Goal: Information Seeking & Learning: Learn about a topic

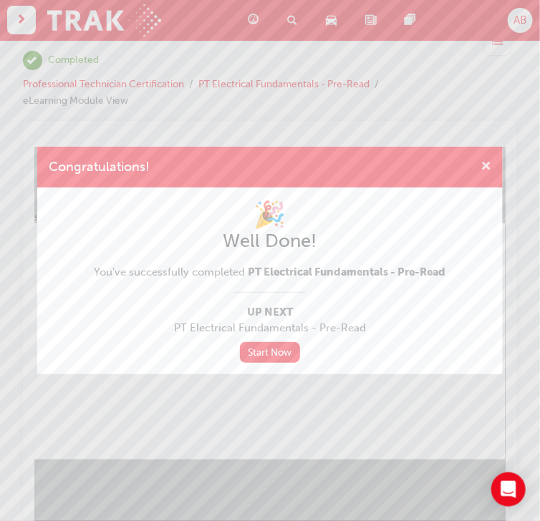
click at [489, 168] on span "cross-icon" at bounding box center [486, 167] width 11 height 13
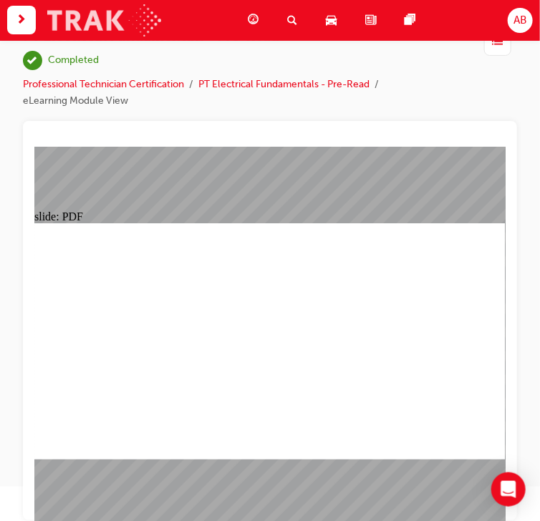
click at [130, 25] on img at bounding box center [104, 20] width 114 height 32
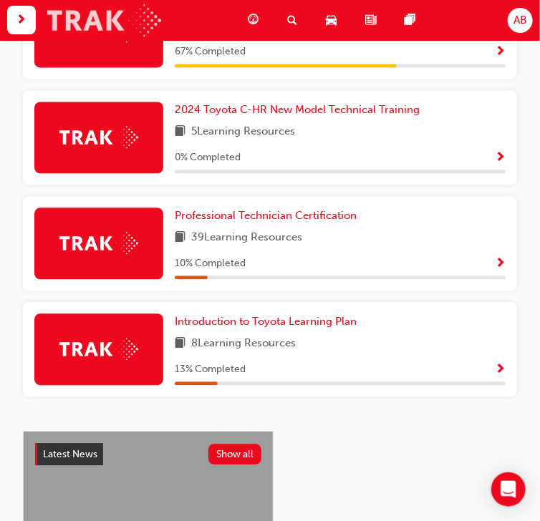
scroll to position [729, 0]
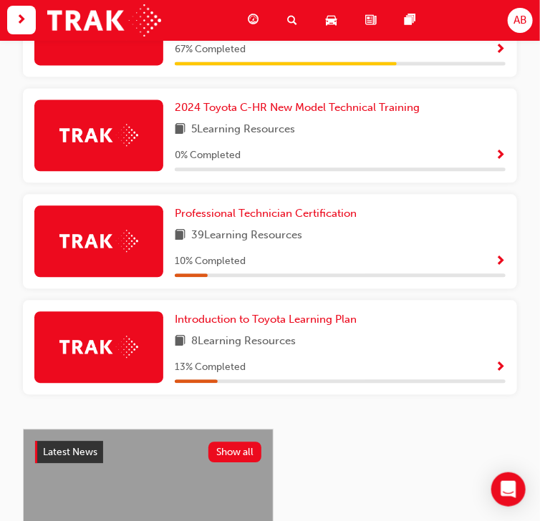
click at [499, 264] on span "Show Progress" at bounding box center [500, 262] width 11 height 13
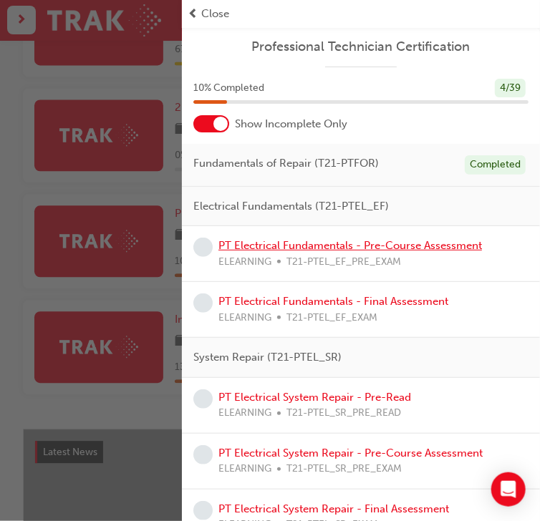
click at [371, 250] on link "PT Electrical Fundamentals - Pre-Course Assessment" at bounding box center [350, 245] width 264 height 13
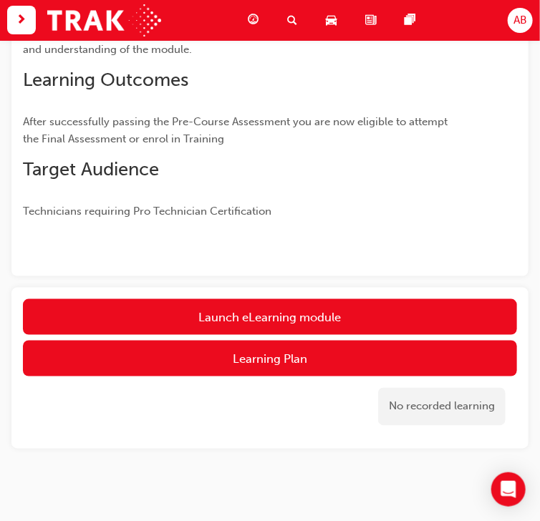
scroll to position [327, 0]
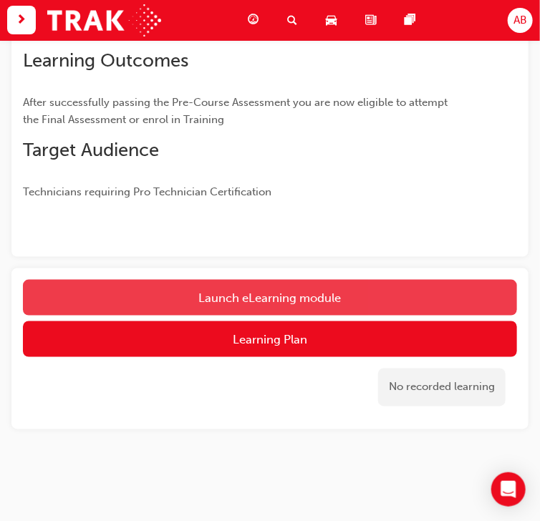
click at [297, 302] on button "Launch eLearning module" at bounding box center [270, 298] width 494 height 36
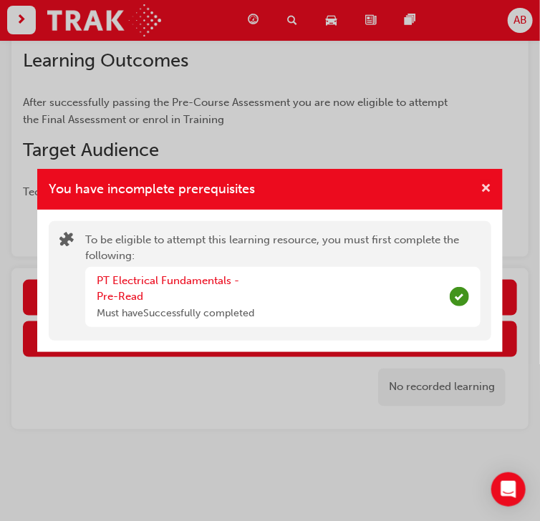
click at [490, 188] on span "cross-icon" at bounding box center [486, 189] width 11 height 13
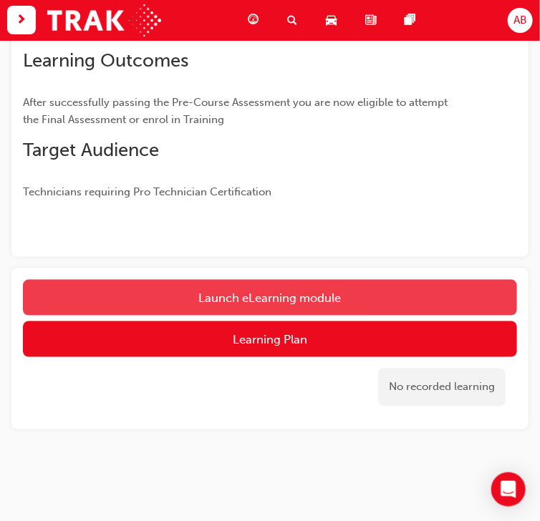
click at [309, 287] on button "Launch eLearning module" at bounding box center [270, 298] width 494 height 36
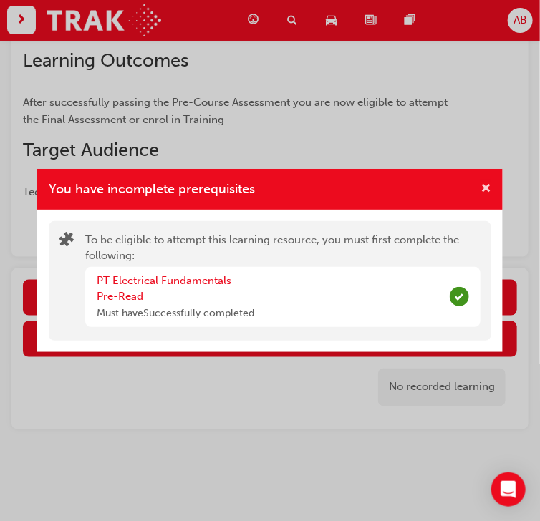
click at [491, 188] on span "cross-icon" at bounding box center [486, 189] width 11 height 13
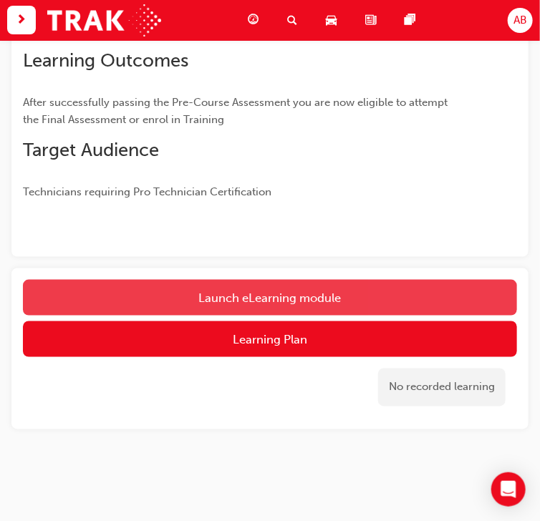
click at [311, 293] on button "Launch eLearning module" at bounding box center [270, 298] width 494 height 36
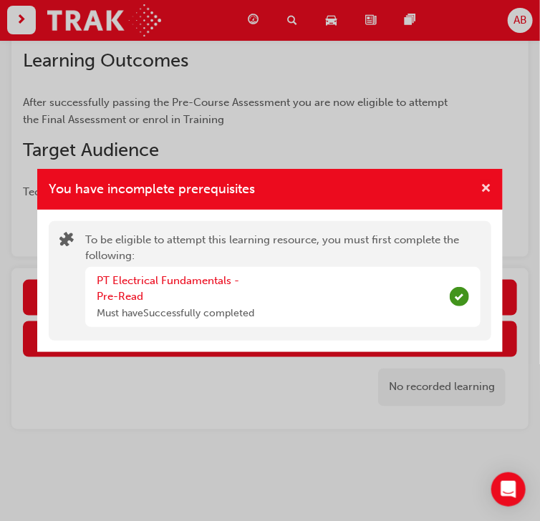
click at [489, 186] on span "cross-icon" at bounding box center [486, 189] width 11 height 13
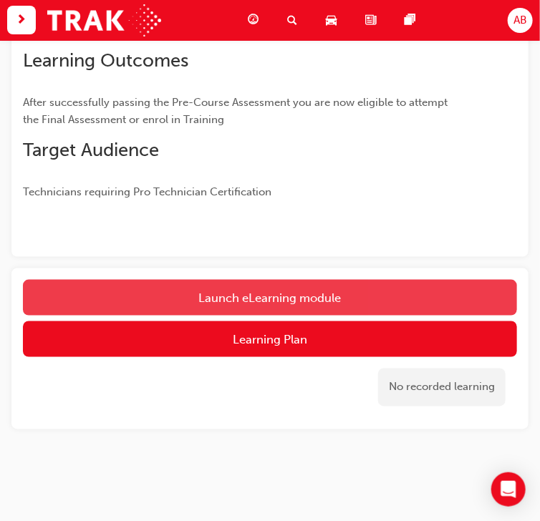
click at [249, 292] on button "Launch eLearning module" at bounding box center [270, 298] width 494 height 36
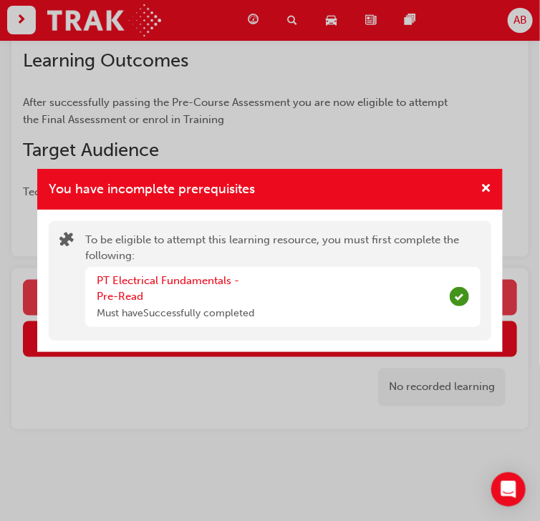
scroll to position [276, 0]
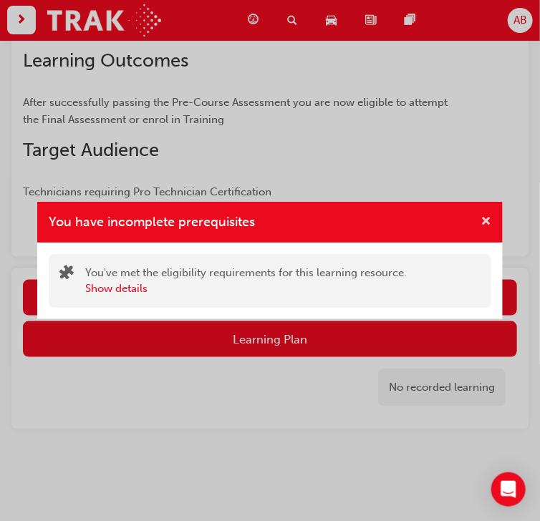
click at [489, 221] on span "cross-icon" at bounding box center [486, 222] width 11 height 13
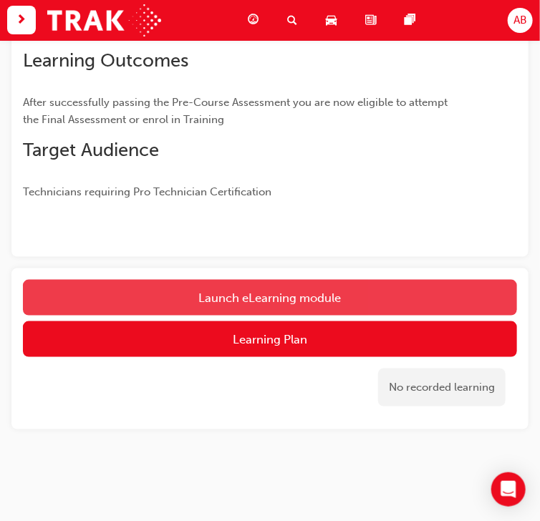
click at [289, 294] on button "Launch eLearning module" at bounding box center [270, 298] width 494 height 36
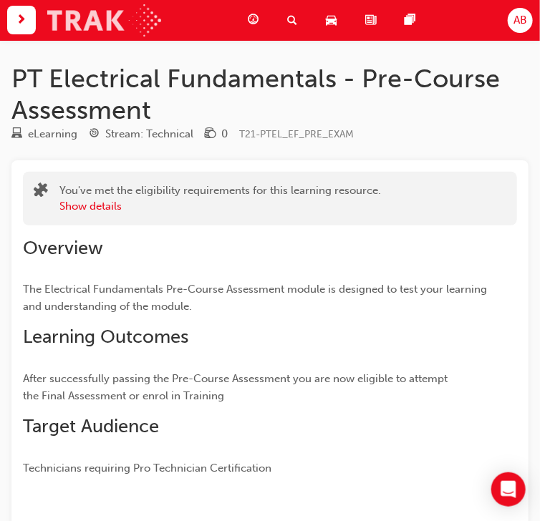
click at [139, 11] on img at bounding box center [104, 20] width 114 height 32
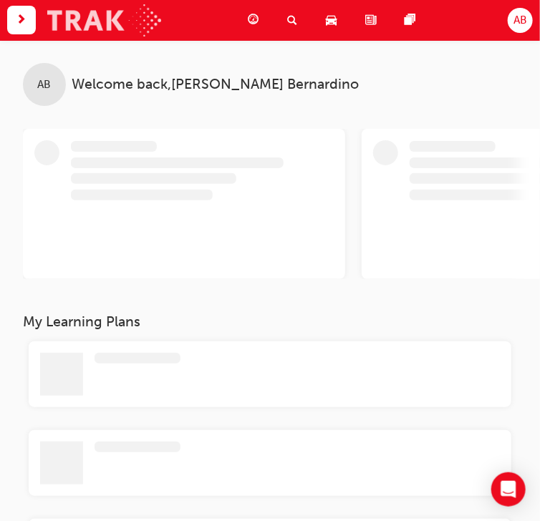
click at [146, 17] on img at bounding box center [104, 20] width 114 height 32
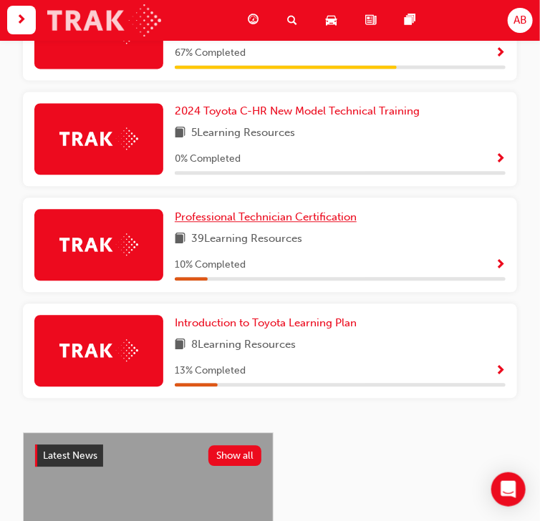
scroll to position [802, 0]
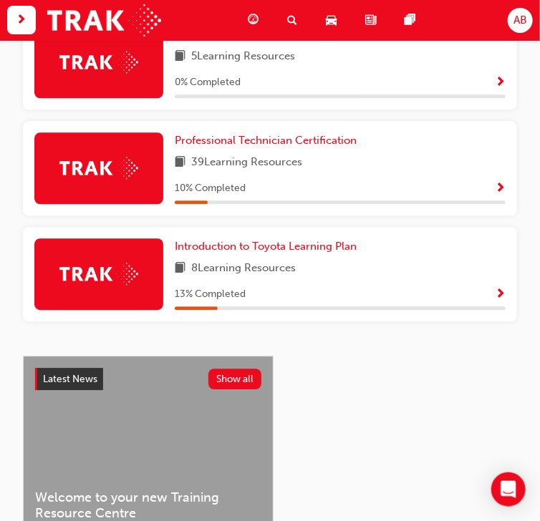
click at [498, 188] on span "Show Progress" at bounding box center [500, 189] width 11 height 13
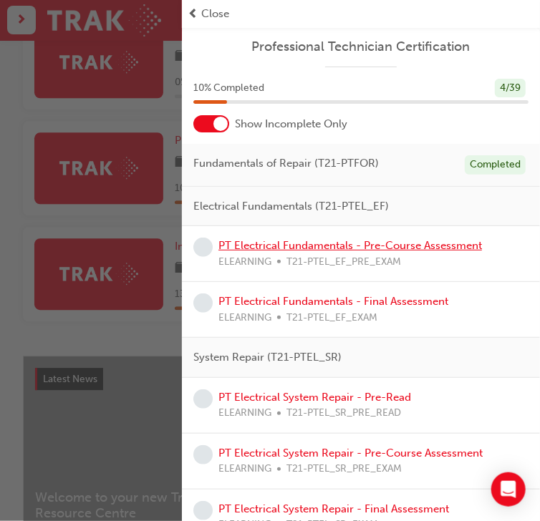
click at [379, 243] on link "PT Electrical Fundamentals - Pre-Course Assessment" at bounding box center [350, 245] width 264 height 13
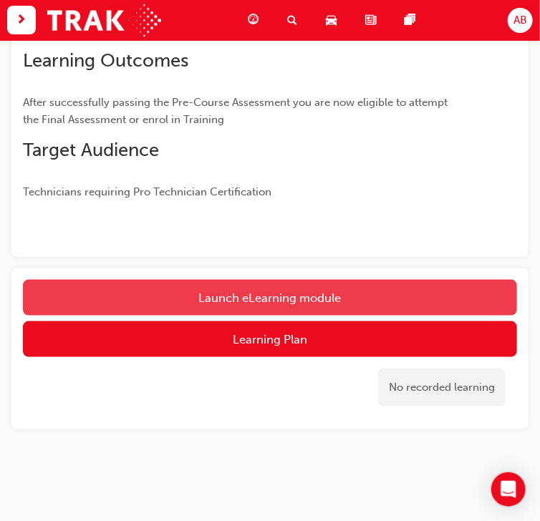
click at [287, 294] on link "Launch eLearning module" at bounding box center [270, 298] width 494 height 36
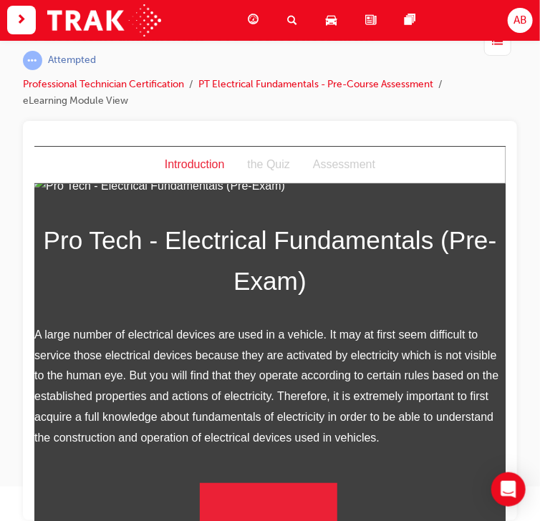
scroll to position [34, 0]
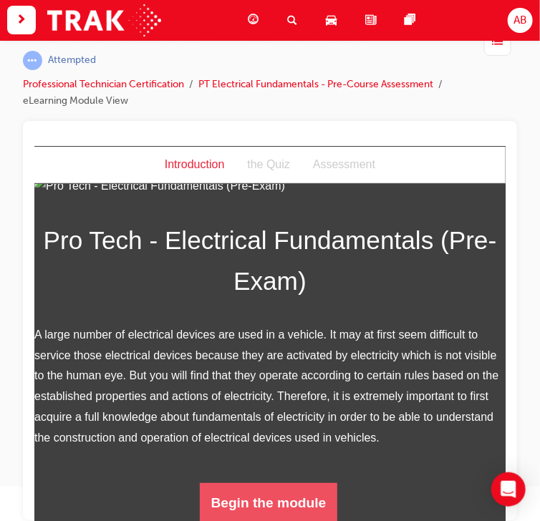
click at [231, 506] on button "Begin the module" at bounding box center [268, 503] width 138 height 40
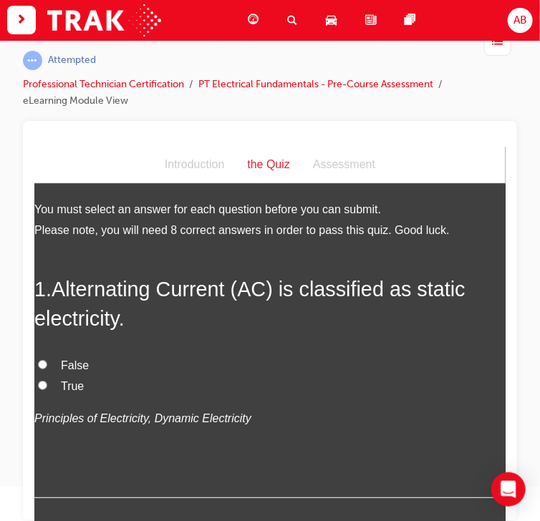
click at [68, 366] on span "False" at bounding box center [74, 365] width 28 height 12
click at [47, 366] on input "False" at bounding box center [41, 364] width 9 height 9
radio input "true"
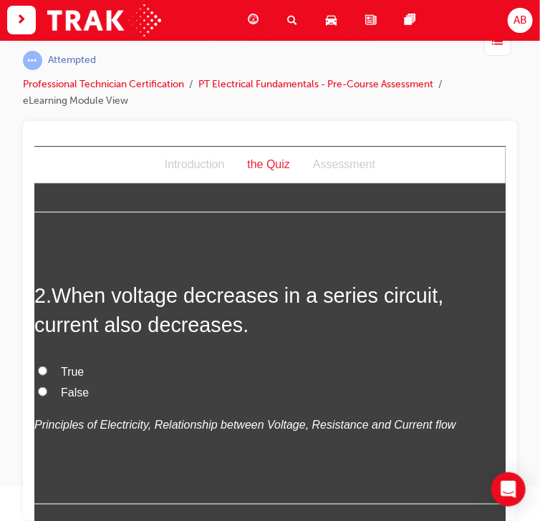
scroll to position [287, 0]
click at [68, 369] on span "True" at bounding box center [71, 371] width 23 height 12
click at [47, 369] on input "True" at bounding box center [41, 369] width 9 height 9
radio input "true"
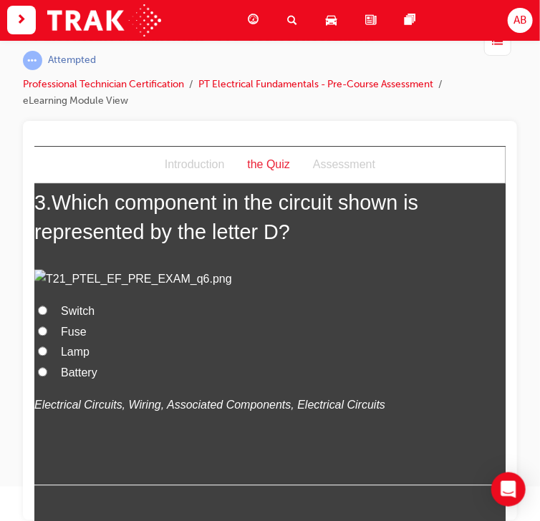
scroll to position [688, 0]
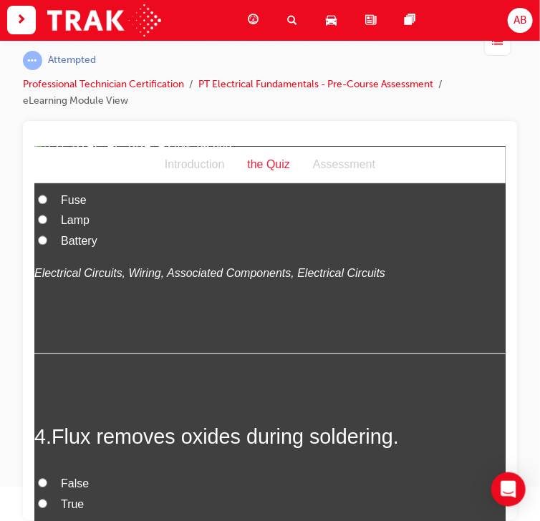
click at [67, 186] on span "Switch" at bounding box center [77, 179] width 34 height 12
click at [47, 183] on input "Switch" at bounding box center [41, 178] width 9 height 9
radio input "true"
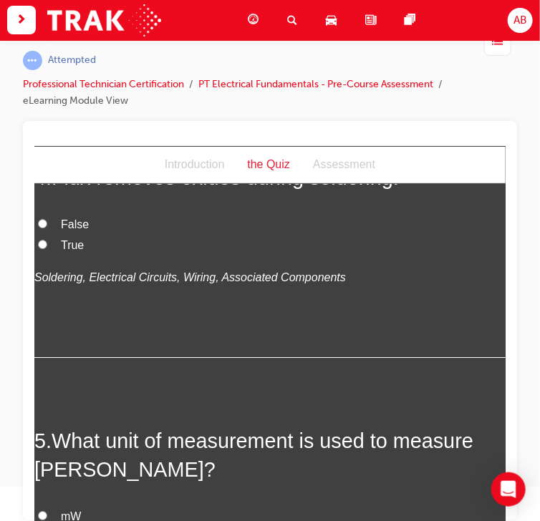
scroll to position [1089, 0]
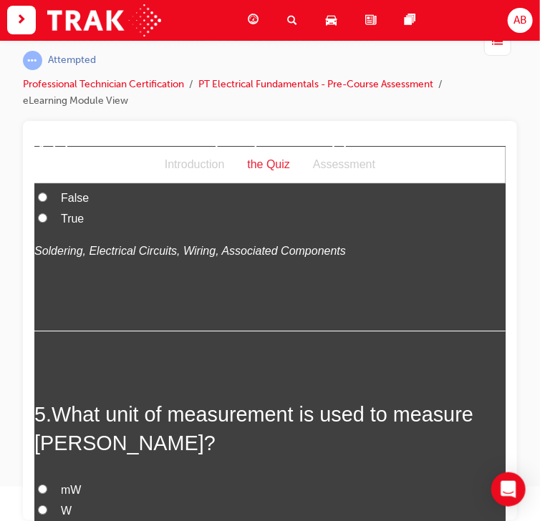
click at [54, 229] on label "True" at bounding box center [269, 218] width 471 height 21
click at [47, 222] on input "True" at bounding box center [41, 217] width 9 height 9
radio input "true"
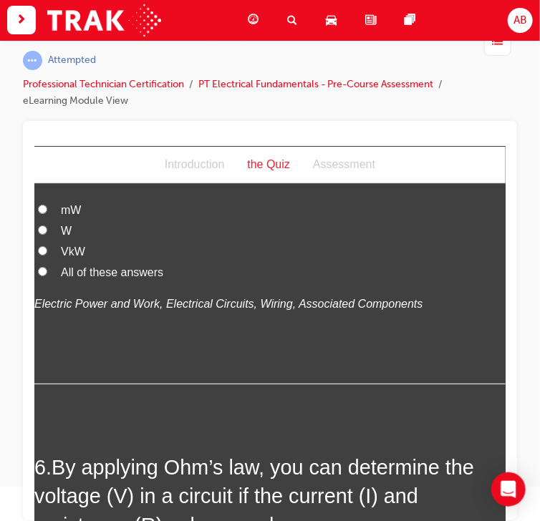
scroll to position [1375, 0]
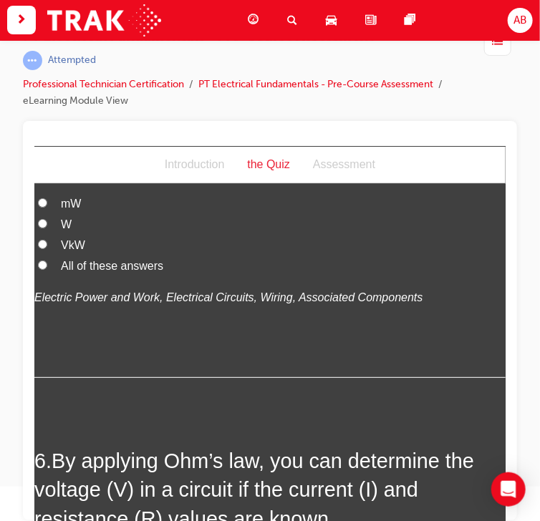
click at [44, 228] on input "W" at bounding box center [41, 222] width 9 height 9
radio input "true"
click at [92, 271] on span "All of these answers" at bounding box center [111, 265] width 102 height 12
click at [47, 269] on input "All of these answers" at bounding box center [41, 264] width 9 height 9
radio input "true"
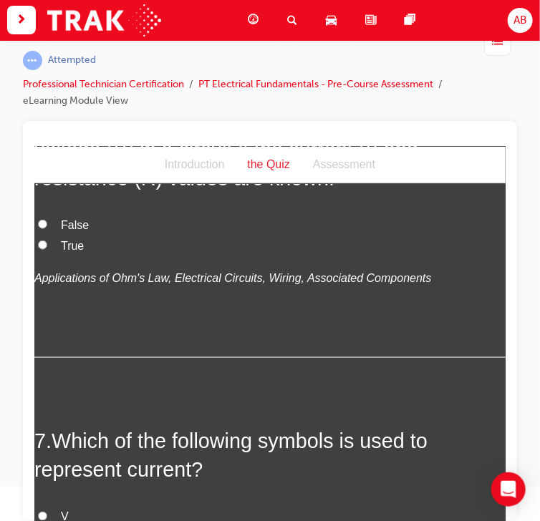
scroll to position [1719, 0]
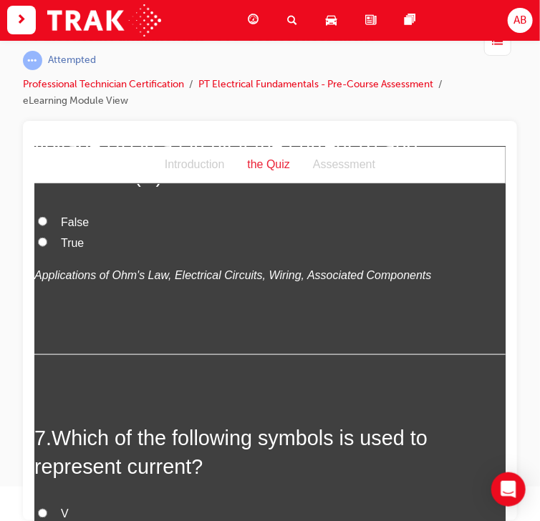
click at [54, 254] on label "True" at bounding box center [269, 243] width 471 height 21
click at [47, 246] on input "True" at bounding box center [41, 241] width 9 height 9
radio input "true"
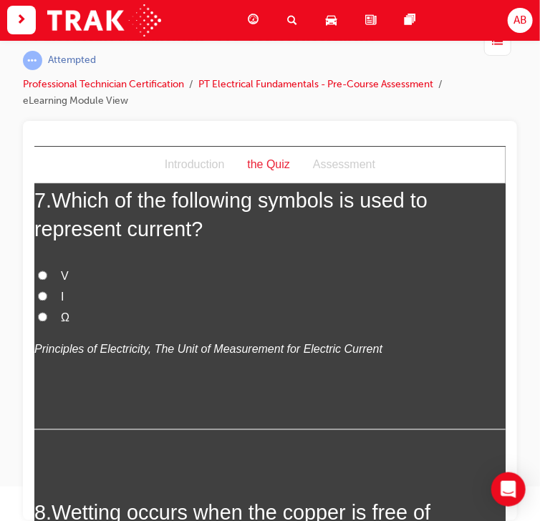
scroll to position [2006, 0]
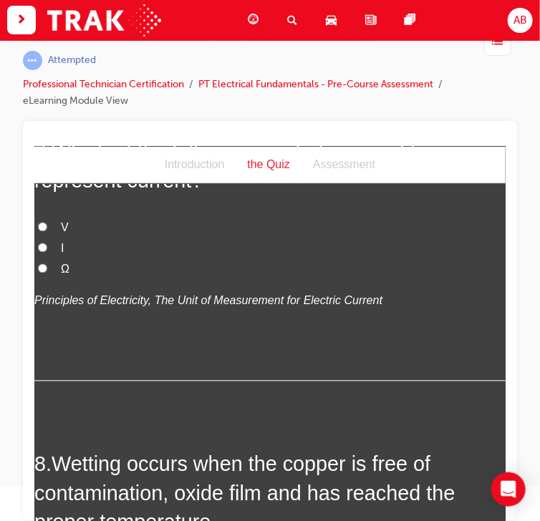
click at [42, 252] on input "I" at bounding box center [41, 247] width 9 height 9
radio input "true"
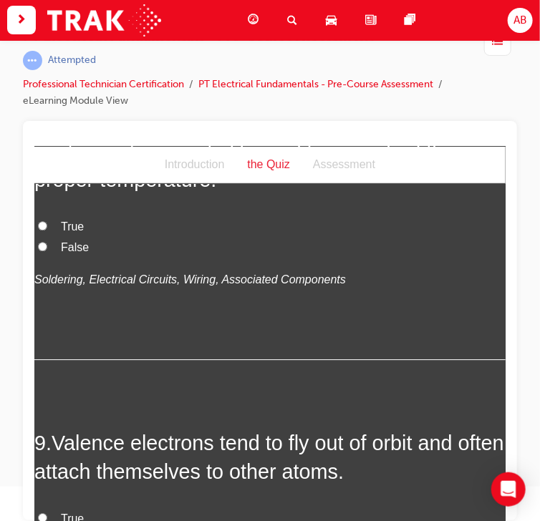
scroll to position [2349, 0]
click at [64, 231] on span "True" at bounding box center [71, 225] width 23 height 12
click at [47, 229] on input "True" at bounding box center [41, 224] width 9 height 9
radio input "true"
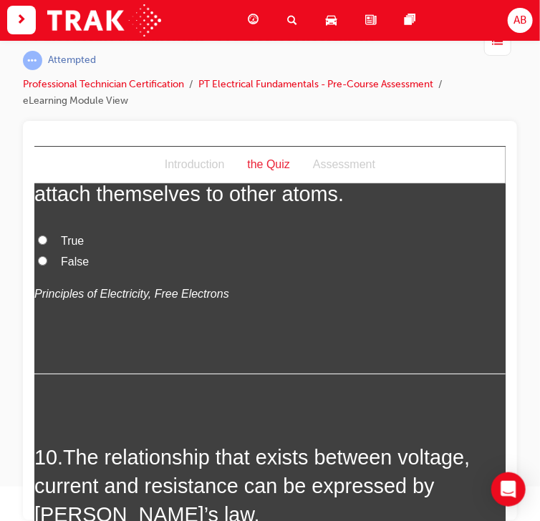
scroll to position [2636, 0]
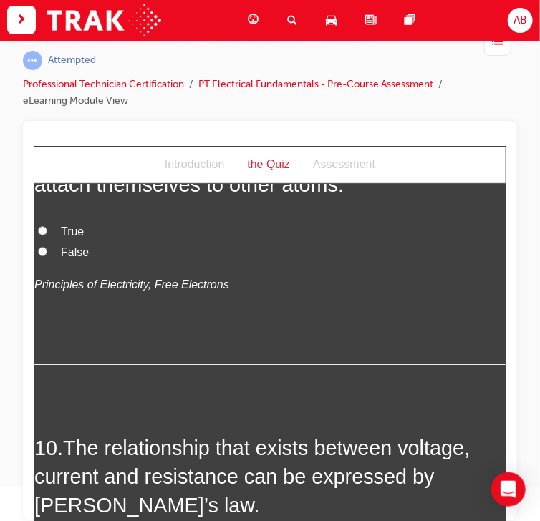
click at [62, 237] on span "True" at bounding box center [71, 231] width 23 height 12
click at [47, 235] on input "True" at bounding box center [41, 230] width 9 height 9
radio input "true"
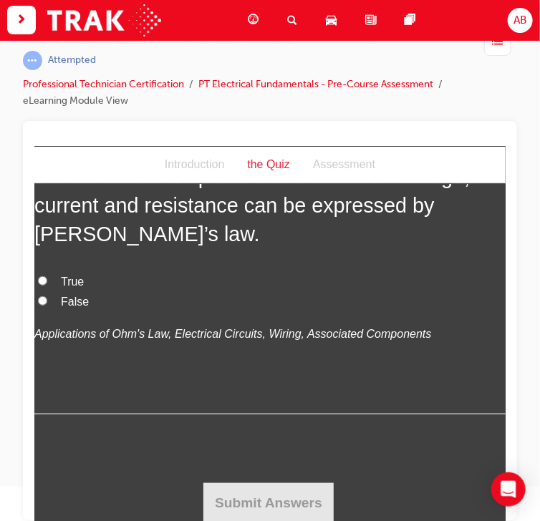
scroll to position [2980, 0]
drag, startPoint x: 55, startPoint y: 370, endPoint x: 117, endPoint y: 380, distance: 63.0
click at [56, 292] on label "True" at bounding box center [269, 281] width 471 height 21
click at [47, 285] on input "True" at bounding box center [41, 280] width 9 height 9
radio input "true"
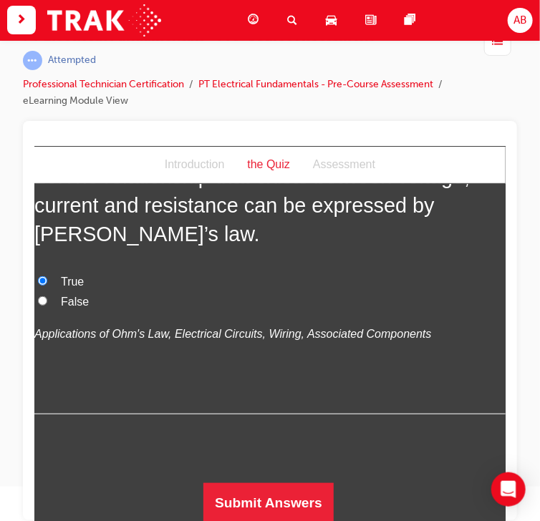
scroll to position [3069, 0]
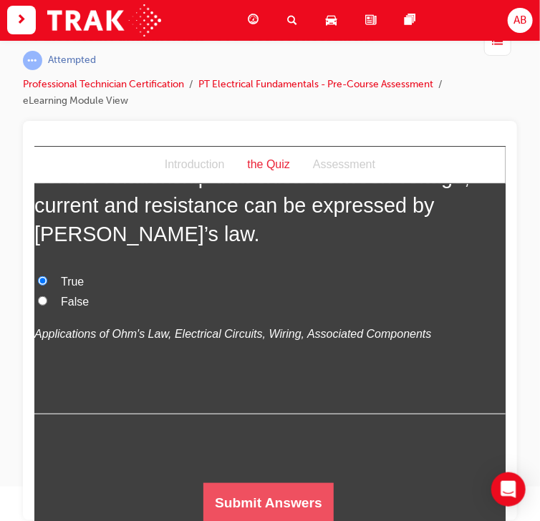
click at [259, 499] on button "Submit Answers" at bounding box center [268, 503] width 130 height 40
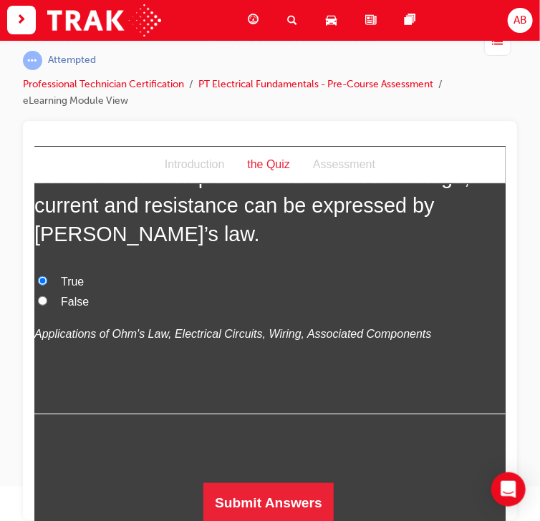
scroll to position [0, 0]
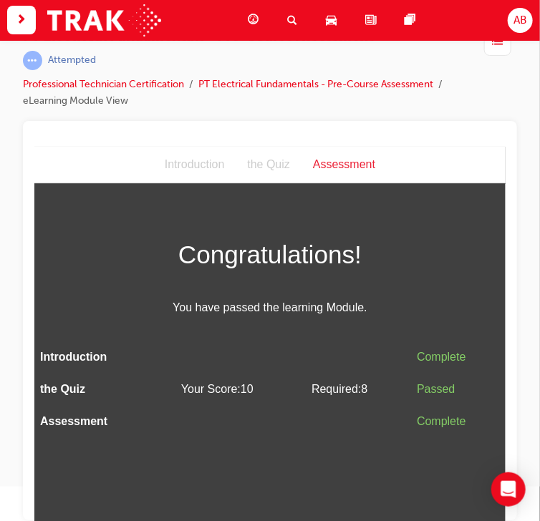
click at [430, 129] on div at bounding box center [270, 321] width 494 height 400
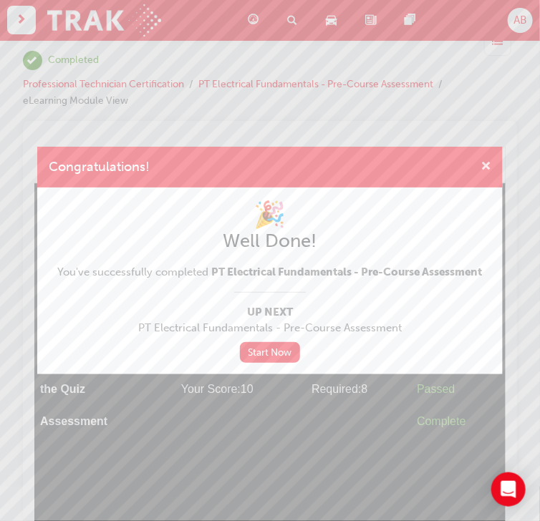
click at [486, 166] on span "cross-icon" at bounding box center [486, 167] width 11 height 13
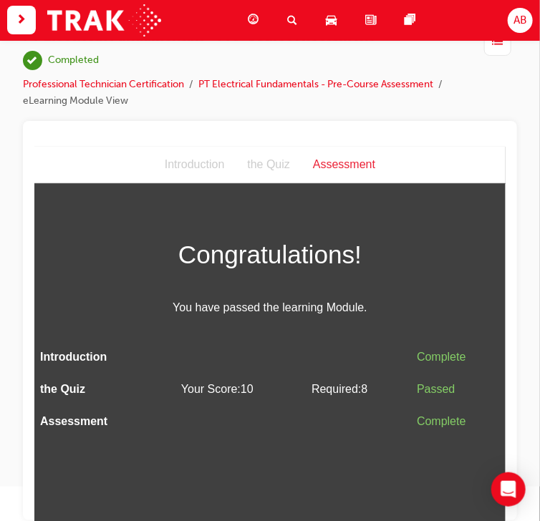
click at [200, 138] on div at bounding box center [269, 140] width 471 height 14
click at [170, 110] on div "PT Electrical Fundamentals - Pre-Course Assessment | Completed Professional Tec…" at bounding box center [270, 75] width 494 height 92
click at [138, 29] on img at bounding box center [104, 20] width 114 height 32
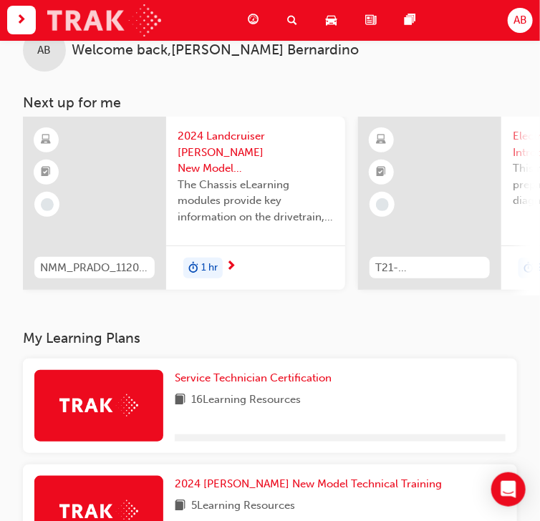
click at [146, 31] on img at bounding box center [104, 20] width 114 height 32
click at [147, 32] on img at bounding box center [104, 20] width 114 height 32
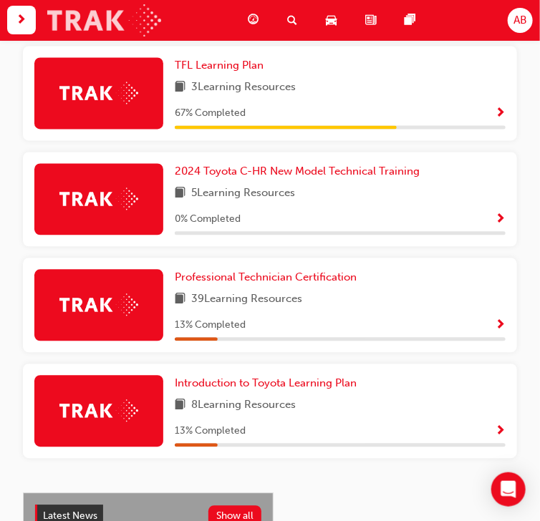
scroll to position [665, 0]
click at [499, 332] on span "Show Progress" at bounding box center [500, 326] width 11 height 13
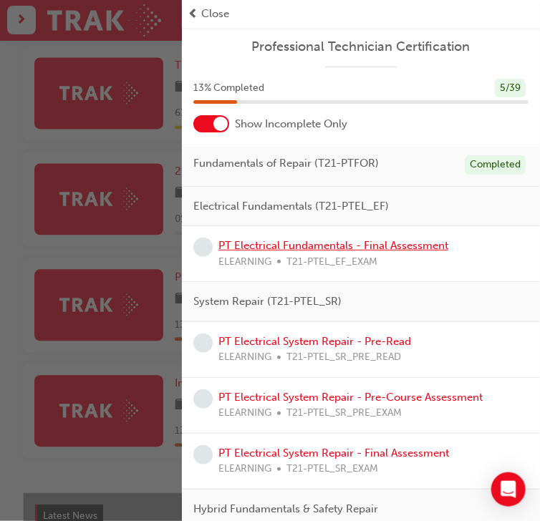
click at [381, 245] on link "PT Electrical Fundamentals - Final Assessment" at bounding box center [333, 245] width 230 height 13
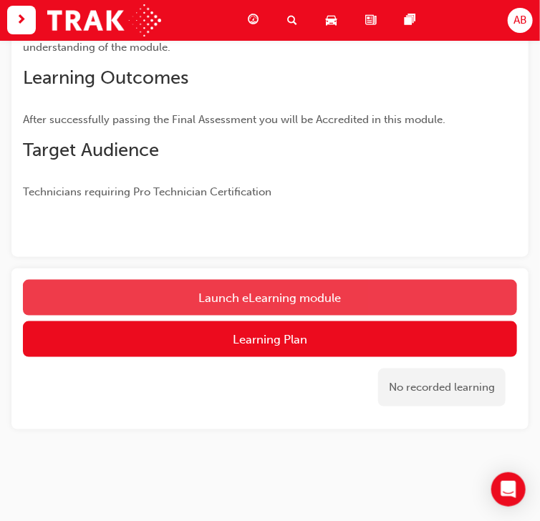
scroll to position [309, 0]
click at [326, 296] on button "Launch eLearning module" at bounding box center [270, 298] width 494 height 36
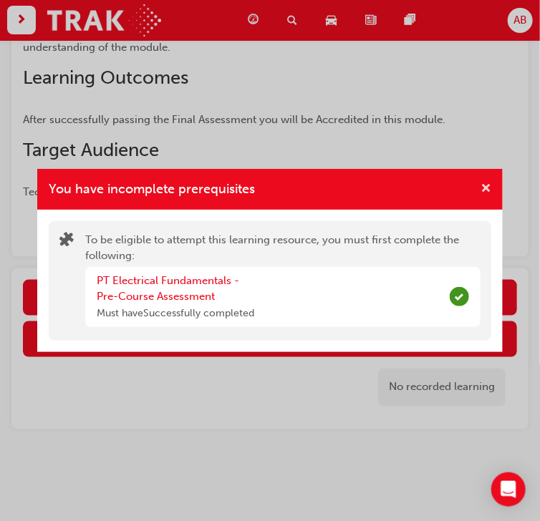
click at [488, 188] on span "cross-icon" at bounding box center [486, 189] width 11 height 13
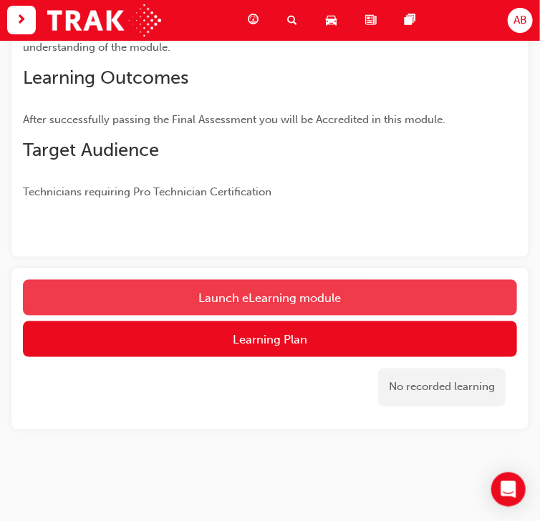
click at [287, 295] on button "Launch eLearning module" at bounding box center [270, 298] width 494 height 36
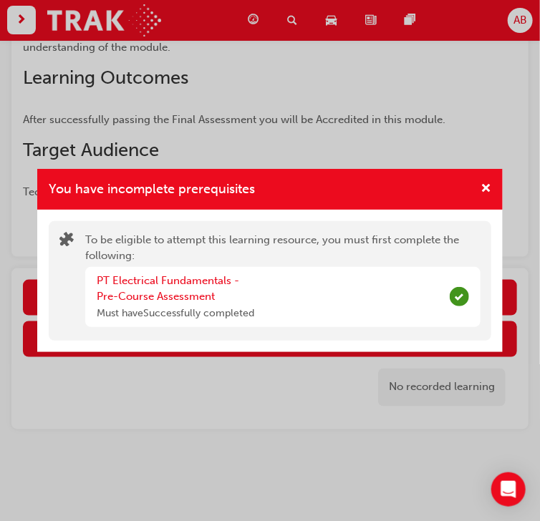
click at [494, 187] on div "You have incomplete prerequisites" at bounding box center [270, 189] width 466 height 41
click at [491, 186] on div "You have incomplete prerequisites" at bounding box center [270, 189] width 466 height 41
click at [490, 192] on span "cross-icon" at bounding box center [486, 189] width 11 height 13
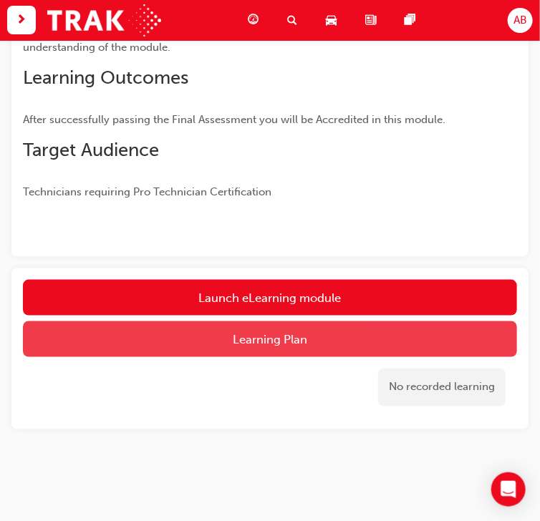
click at [313, 337] on button "Learning Plan" at bounding box center [270, 340] width 494 height 36
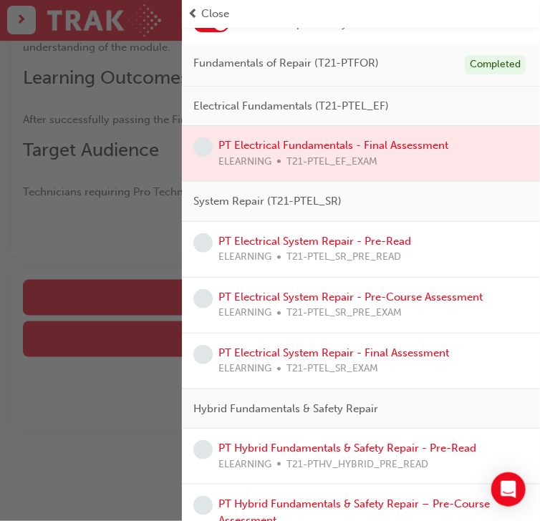
scroll to position [0, 0]
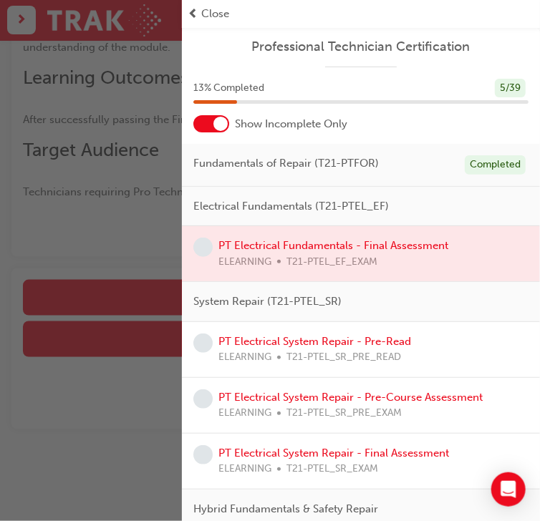
click at [405, 249] on div at bounding box center [361, 253] width 358 height 55
click at [407, 246] on div at bounding box center [361, 253] width 358 height 55
click at [357, 241] on div at bounding box center [361, 253] width 358 height 55
click at [90, 232] on div "button" at bounding box center [91, 260] width 182 height 521
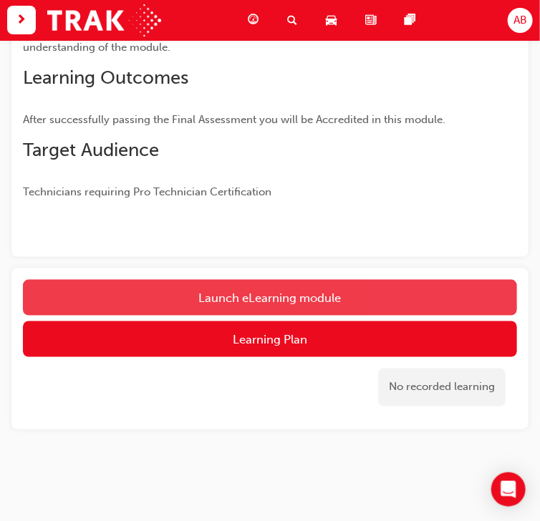
click at [228, 294] on button "Launch eLearning module" at bounding box center [270, 298] width 494 height 36
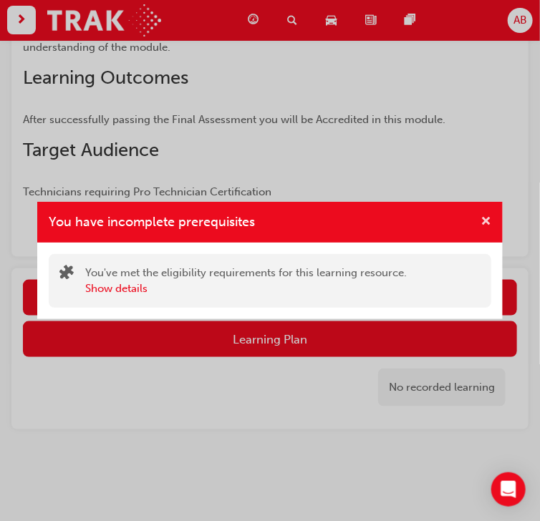
click at [486, 221] on span "cross-icon" at bounding box center [486, 222] width 11 height 13
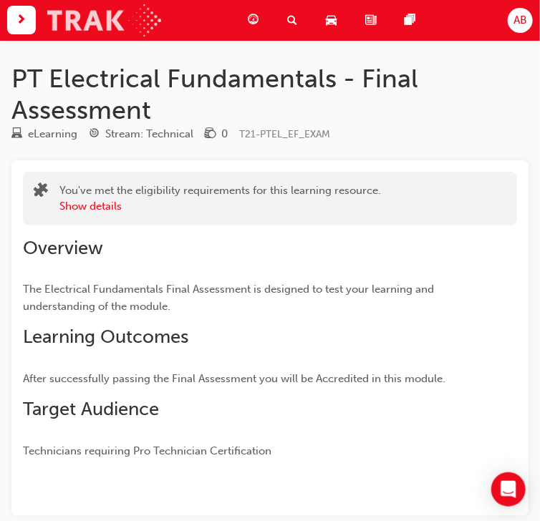
click at [148, 18] on img at bounding box center [104, 20] width 114 height 32
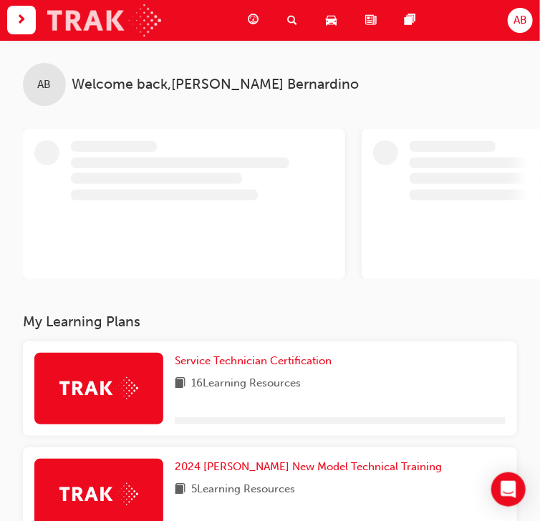
click at [148, 18] on img at bounding box center [104, 20] width 114 height 32
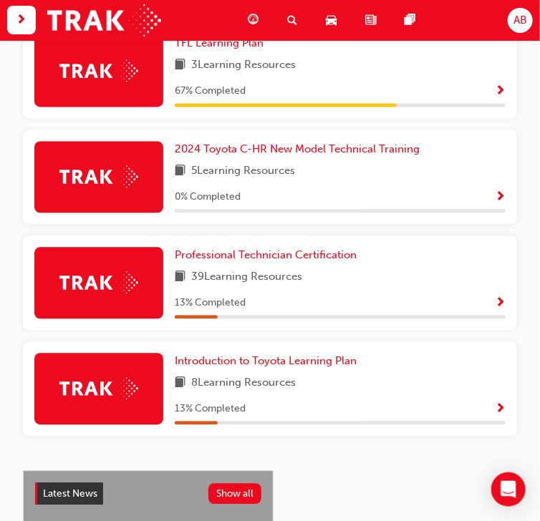
scroll to position [744, 0]
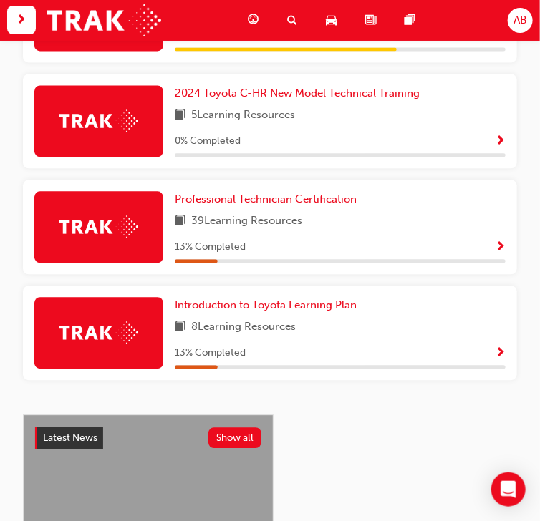
click at [501, 249] on span "Show Progress" at bounding box center [500, 247] width 11 height 13
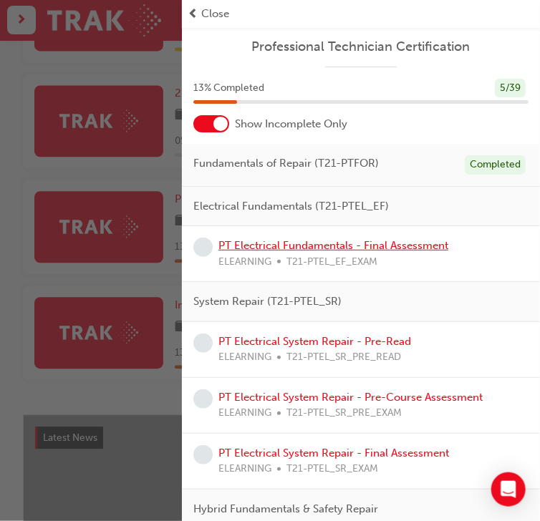
click at [372, 246] on link "PT Electrical Fundamentals - Final Assessment" at bounding box center [333, 245] width 230 height 13
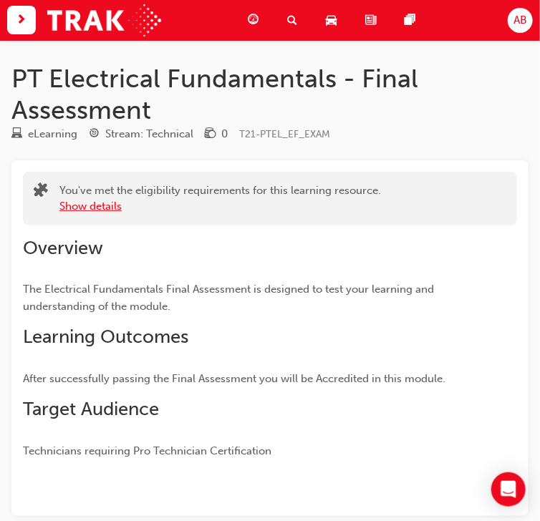
click at [82, 206] on button "Show details" at bounding box center [90, 206] width 62 height 16
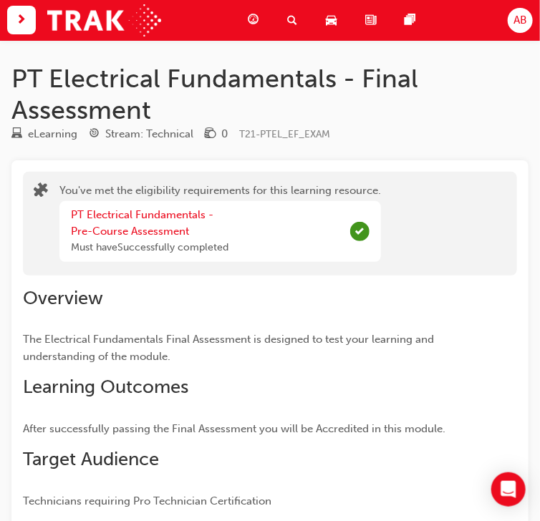
click at [433, 221] on div "You've met the eligibility requirements for this learning resource. PT Electric…" at bounding box center [270, 224] width 473 height 82
click at [140, 18] on img at bounding box center [104, 20] width 114 height 32
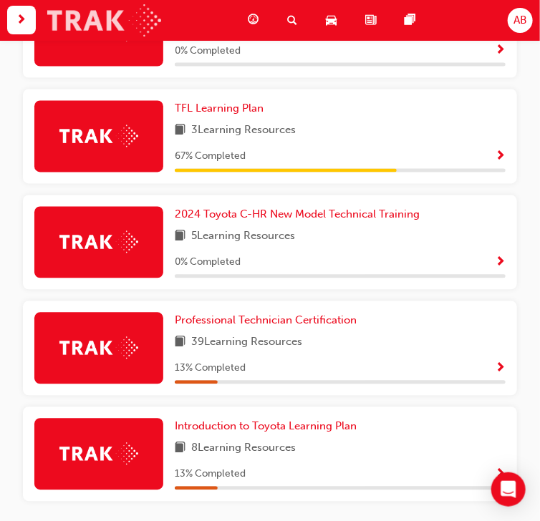
scroll to position [688, 0]
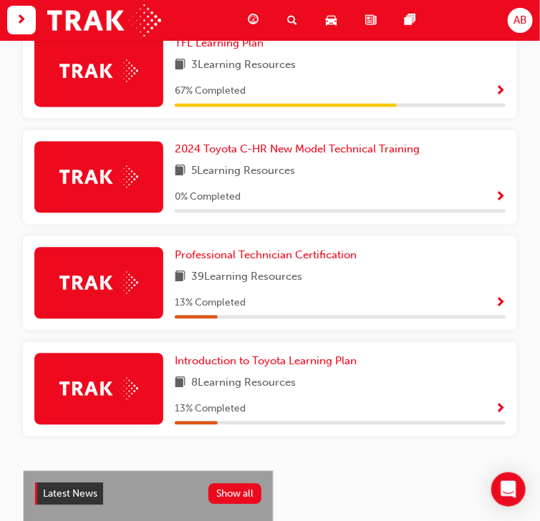
click at [504, 309] on span "Show Progress" at bounding box center [500, 303] width 11 height 13
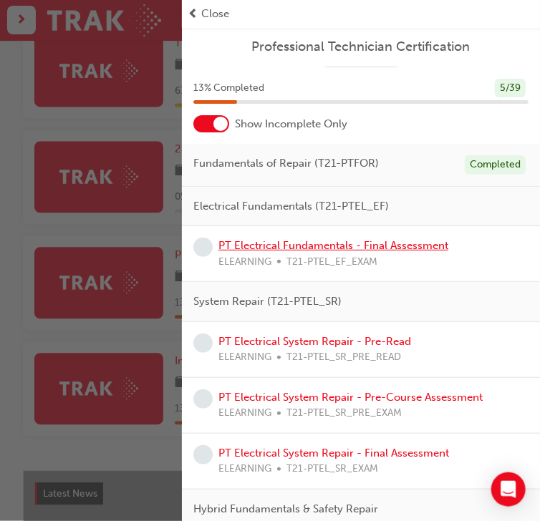
click at [361, 249] on link "PT Electrical Fundamentals - Final Assessment" at bounding box center [333, 245] width 230 height 13
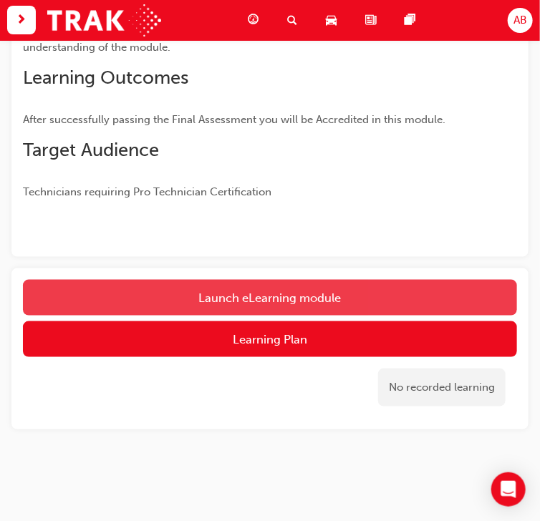
click at [252, 294] on link "Launch eLearning module" at bounding box center [270, 298] width 494 height 36
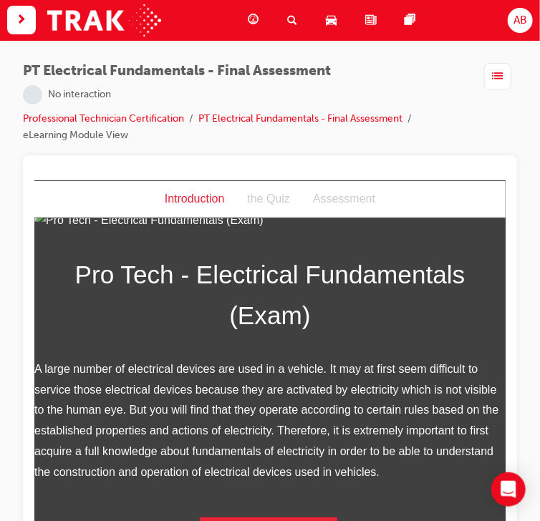
scroll to position [169, 0]
click at [274, 516] on div "Pro Tech - Electrical Fundamentals (Exam) A large number of electrical devices …" at bounding box center [269, 383] width 471 height 347
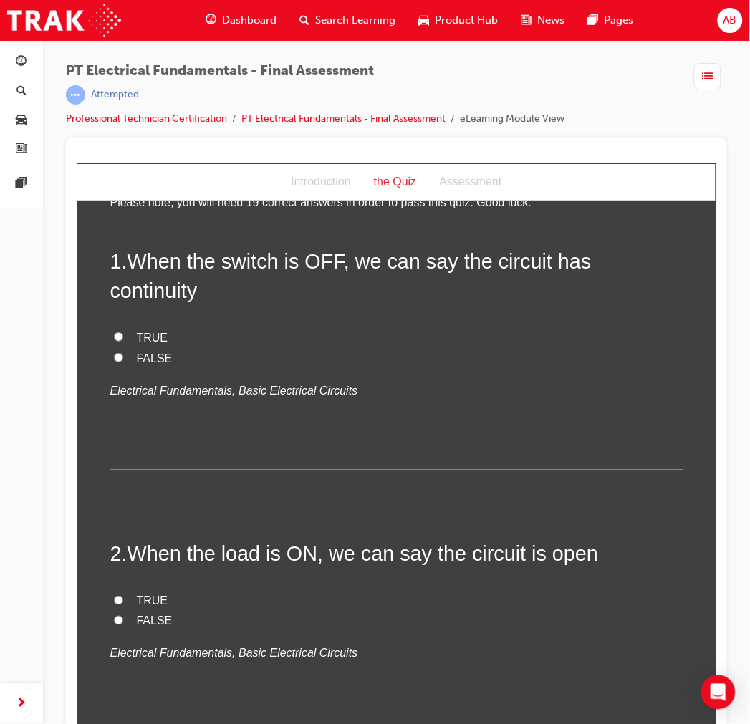
scroll to position [0, 0]
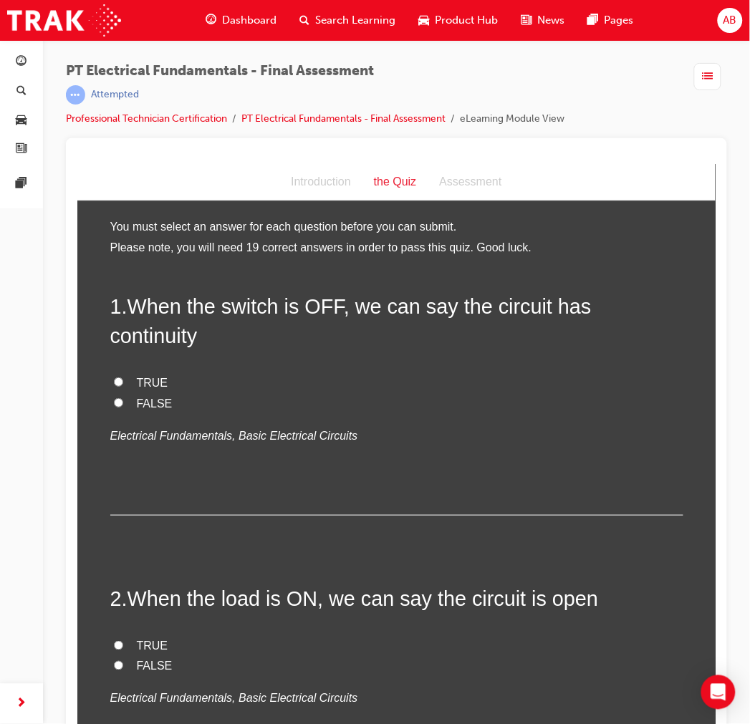
drag, startPoint x: 714, startPoint y: 432, endPoint x: 793, endPoint y: 595, distance: 181.3
click at [136, 397] on span "FALSE" at bounding box center [154, 403] width 36 height 12
click at [122, 398] on input "FALSE" at bounding box center [117, 402] width 9 height 9
radio input "true"
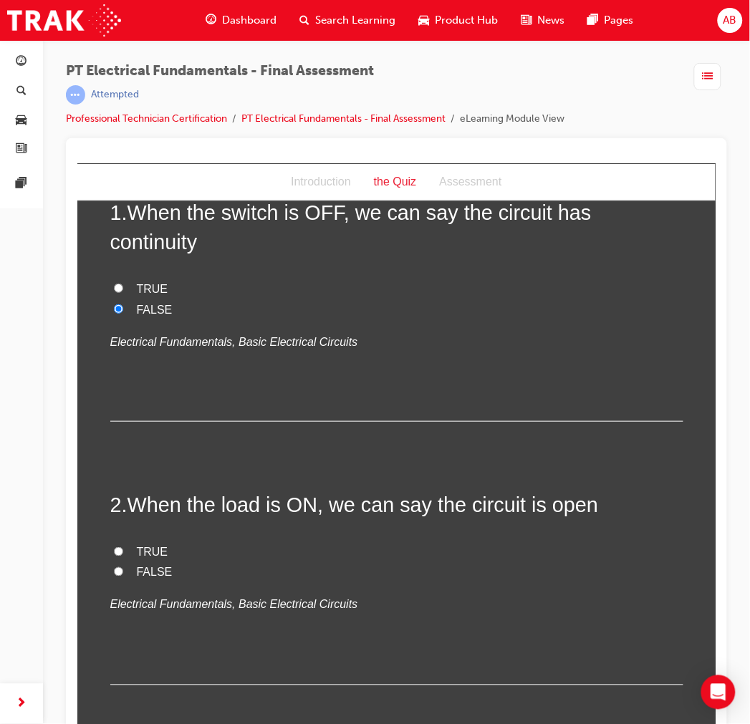
scroll to position [80, 0]
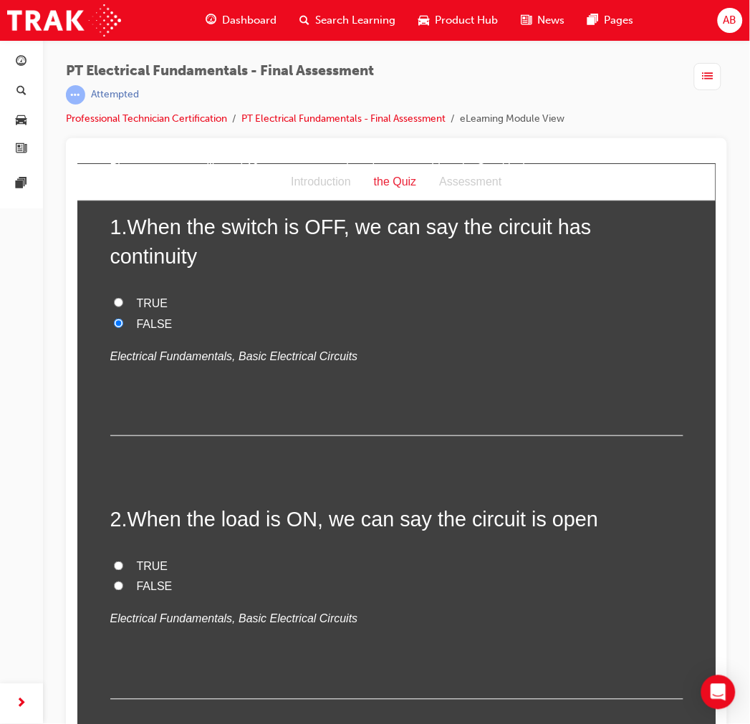
click at [138, 521] on span "FALSE" at bounding box center [154, 586] width 36 height 12
click at [122, 521] on input "FALSE" at bounding box center [117, 585] width 9 height 9
radio input "true"
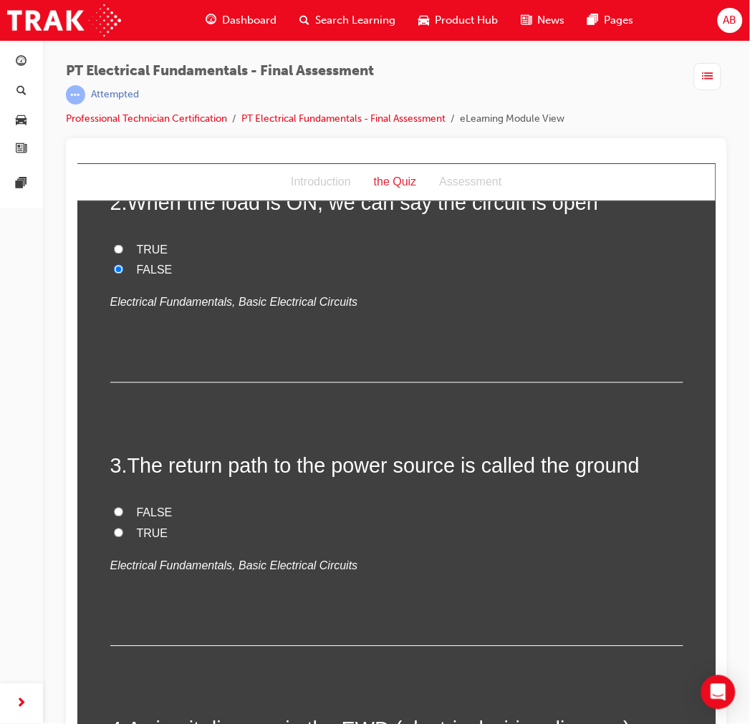
scroll to position [398, 0]
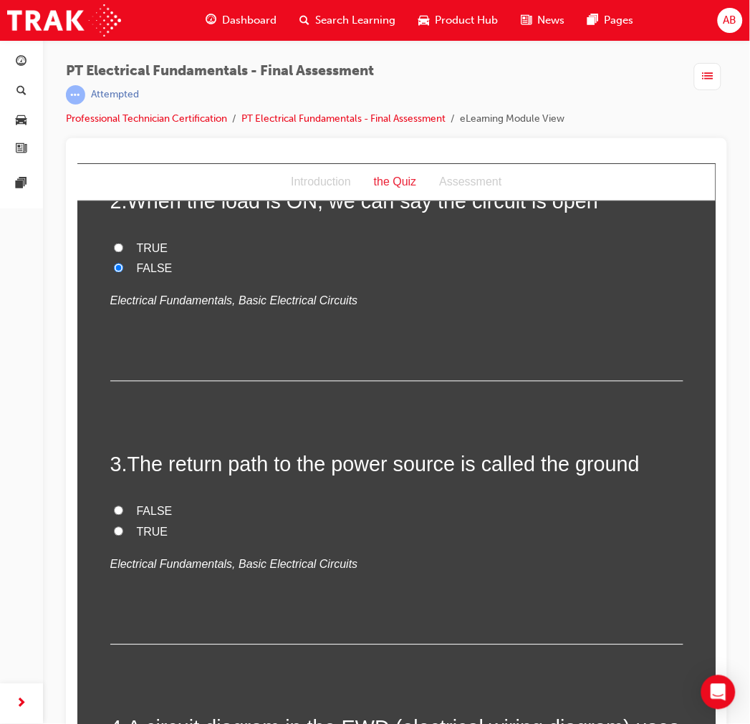
click at [141, 521] on span "TRUE" at bounding box center [152, 532] width 32 height 12
click at [122, 521] on input "TRUE" at bounding box center [117, 530] width 9 height 9
radio input "true"
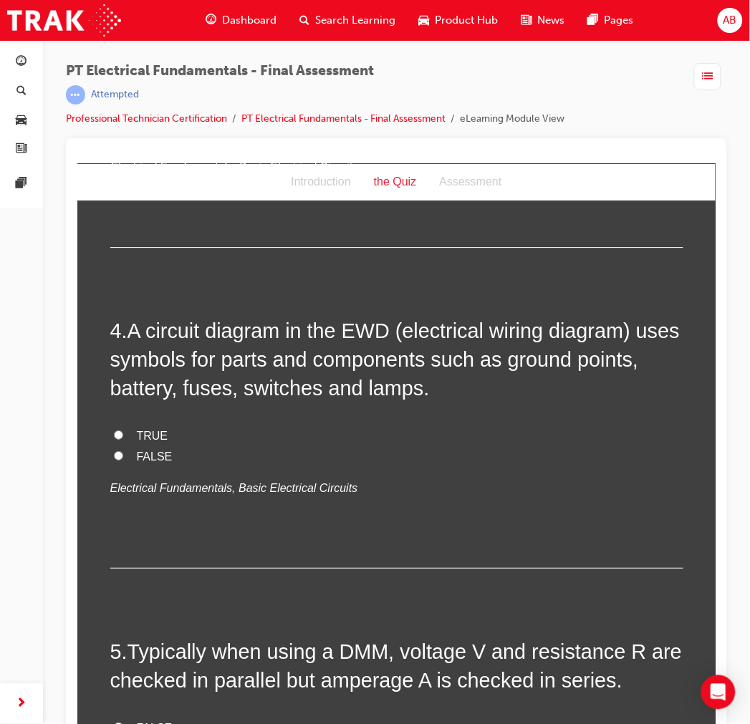
scroll to position [796, 0]
click at [136, 428] on span "TRUE" at bounding box center [152, 434] width 32 height 12
click at [122, 429] on input "TRUE" at bounding box center [117, 433] width 9 height 9
radio input "true"
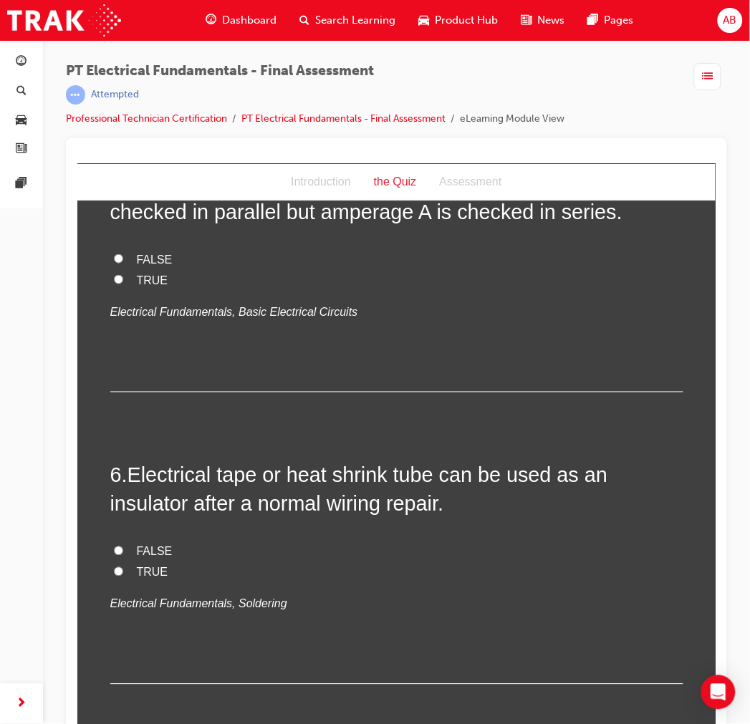
scroll to position [1352, 0]
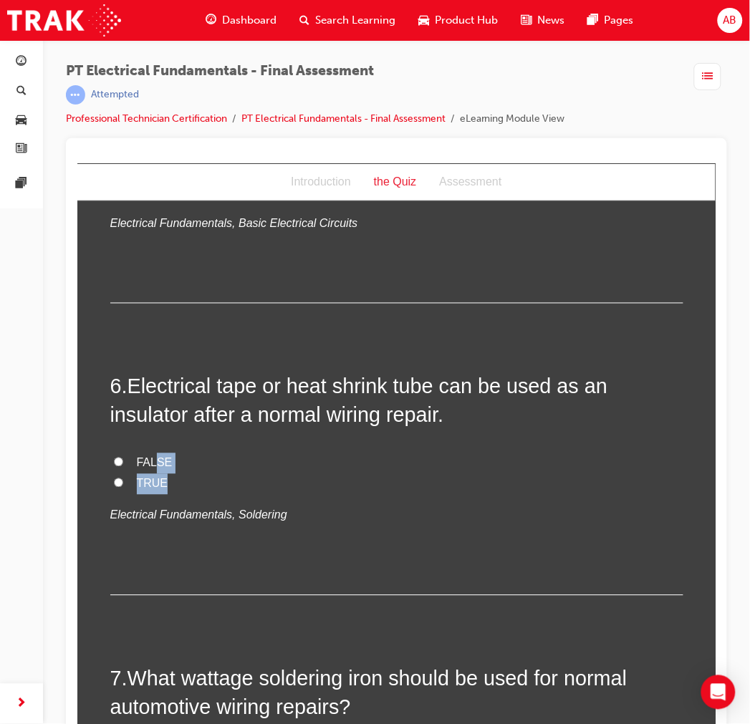
drag, startPoint x: 151, startPoint y: 436, endPoint x: 256, endPoint y: 448, distance: 105.3
click at [256, 453] on div "FALSE TRUE Electrical Fundamentals, Soldering" at bounding box center [396, 489] width 573 height 73
click at [188, 473] on label "TRUE" at bounding box center [396, 483] width 573 height 21
click at [122, 478] on input "TRUE" at bounding box center [117, 482] width 9 height 9
radio input "true"
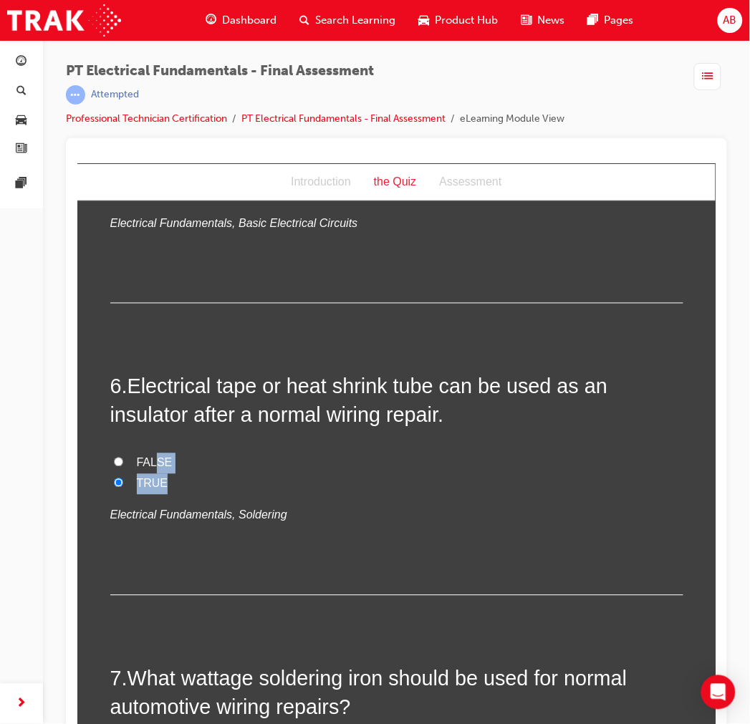
click at [136, 477] on span "TRUE" at bounding box center [152, 483] width 32 height 12
click at [122, 478] on input "TRUE" at bounding box center [117, 482] width 9 height 9
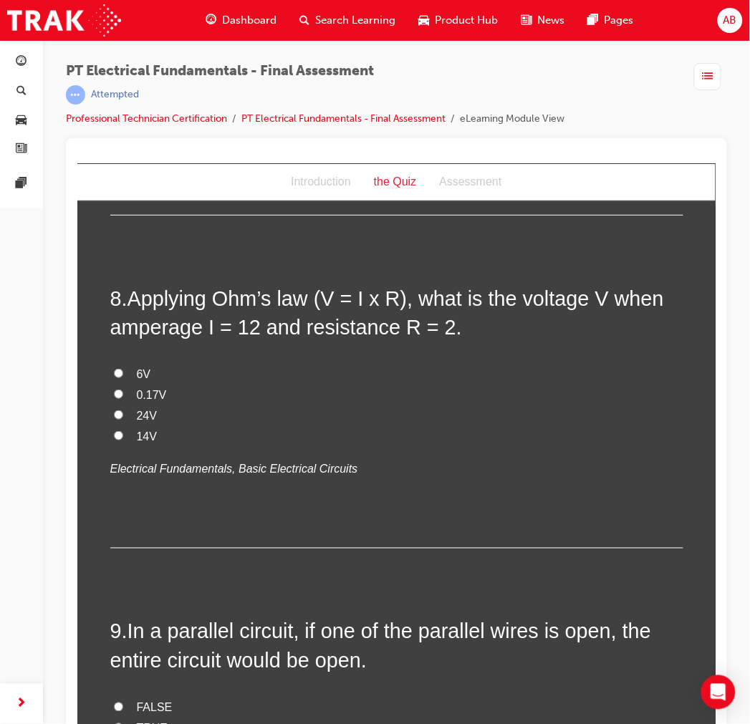
scroll to position [2069, 0]
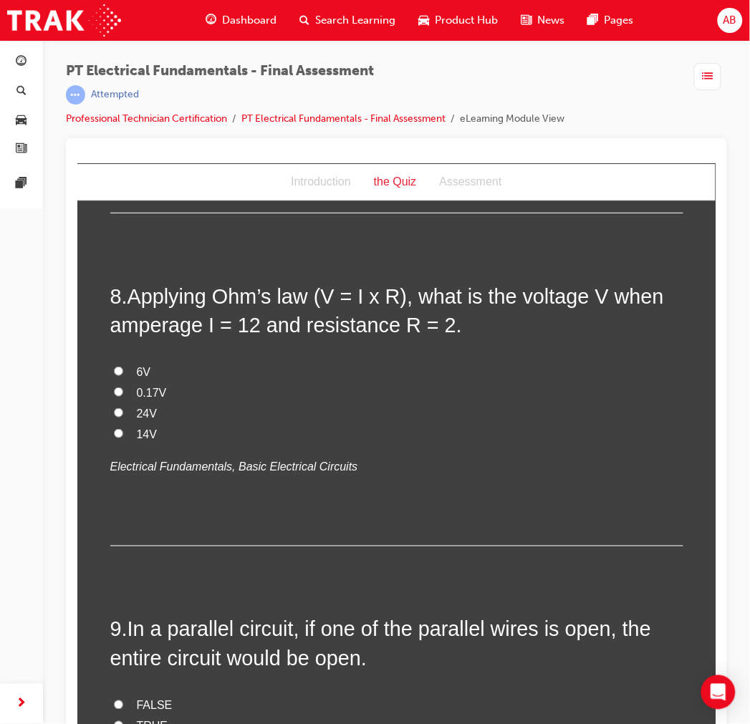
click at [141, 407] on span "24V" at bounding box center [146, 413] width 20 height 12
click at [122, 408] on input "24V" at bounding box center [117, 412] width 9 height 9
radio input "true"
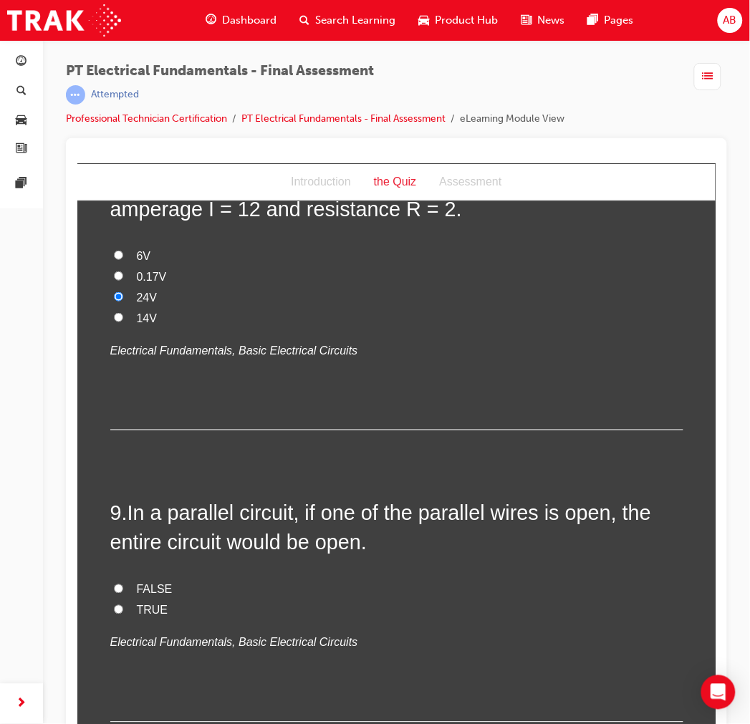
scroll to position [2308, 0]
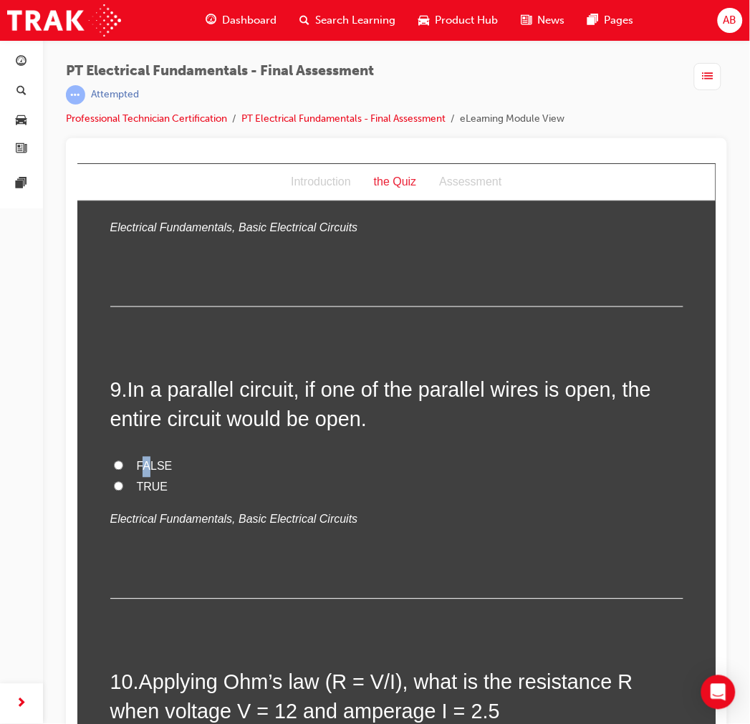
click at [140, 460] on span "FALSE" at bounding box center [154, 466] width 36 height 12
click at [113, 461] on input "FALSE" at bounding box center [117, 465] width 9 height 9
radio input "true"
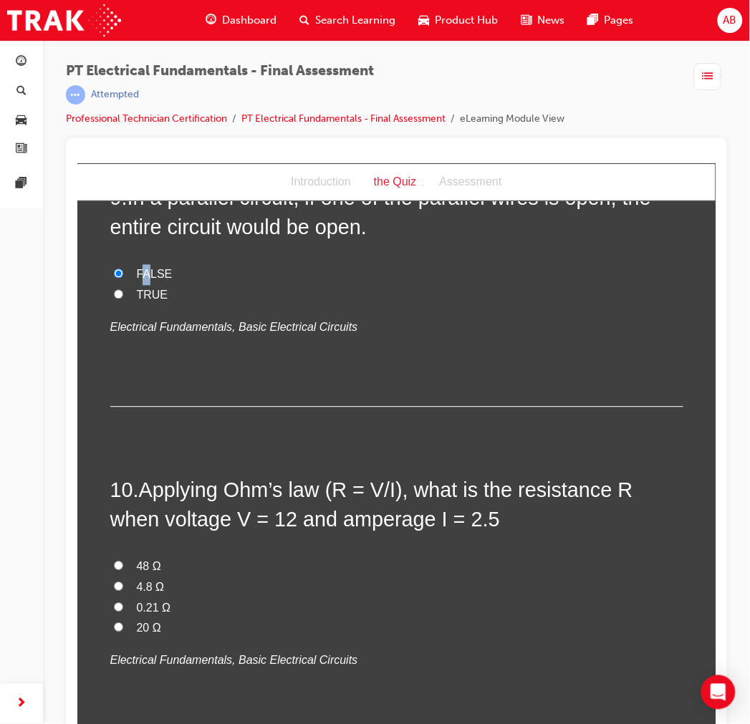
scroll to position [2626, 0]
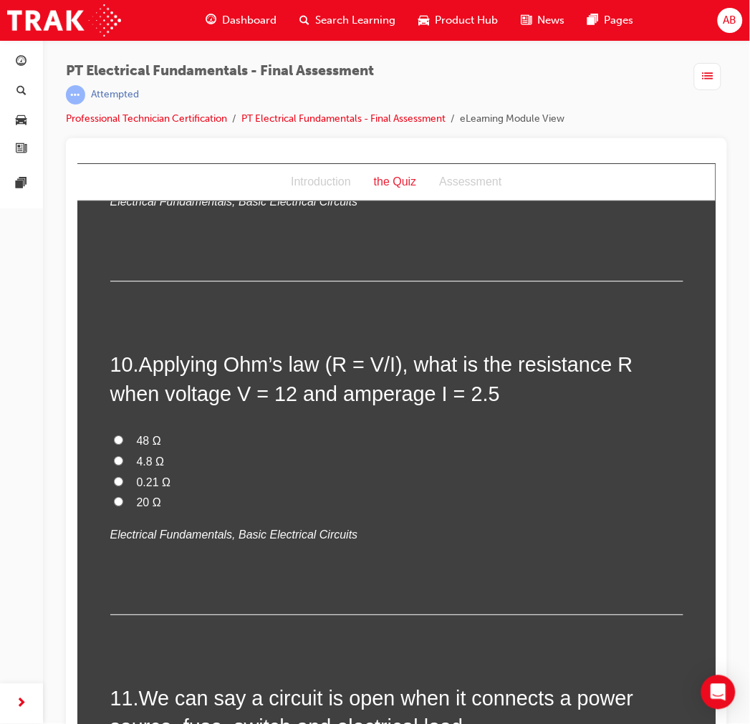
click at [113, 456] on input "4.8 Ω" at bounding box center [117, 460] width 9 height 9
radio input "true"
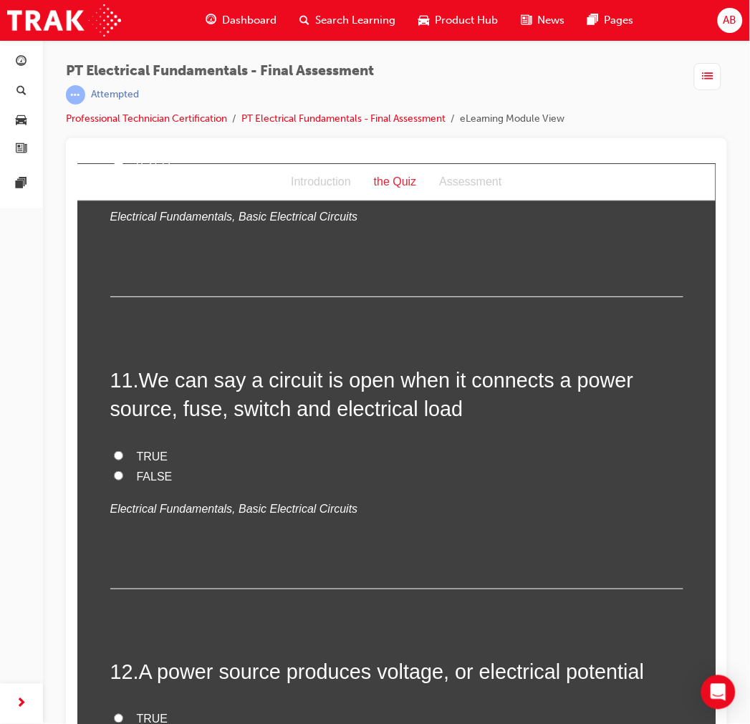
scroll to position [2945, 0]
click at [136, 469] on span "FALSE" at bounding box center [154, 475] width 36 height 12
click at [122, 470] on input "FALSE" at bounding box center [117, 474] width 9 height 9
radio input "true"
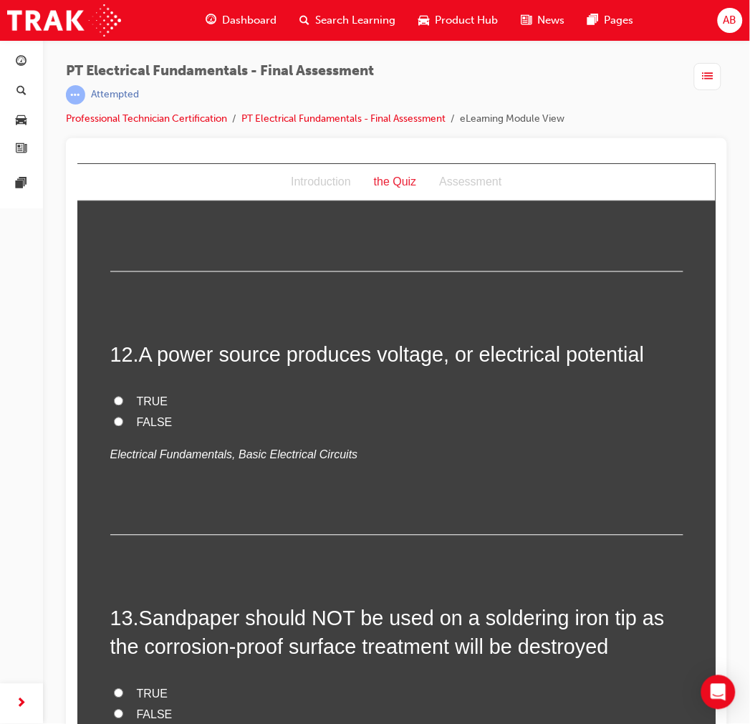
scroll to position [3263, 0]
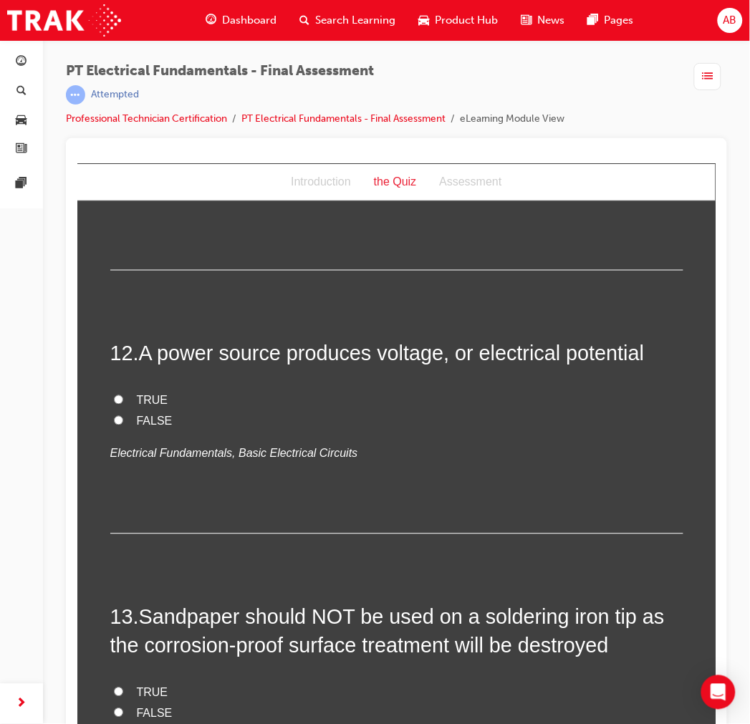
drag, startPoint x: 141, startPoint y: 370, endPoint x: 196, endPoint y: 389, distance: 58.2
click at [141, 394] on span "TRUE" at bounding box center [152, 400] width 32 height 12
click at [122, 395] on input "TRUE" at bounding box center [117, 399] width 9 height 9
radio input "true"
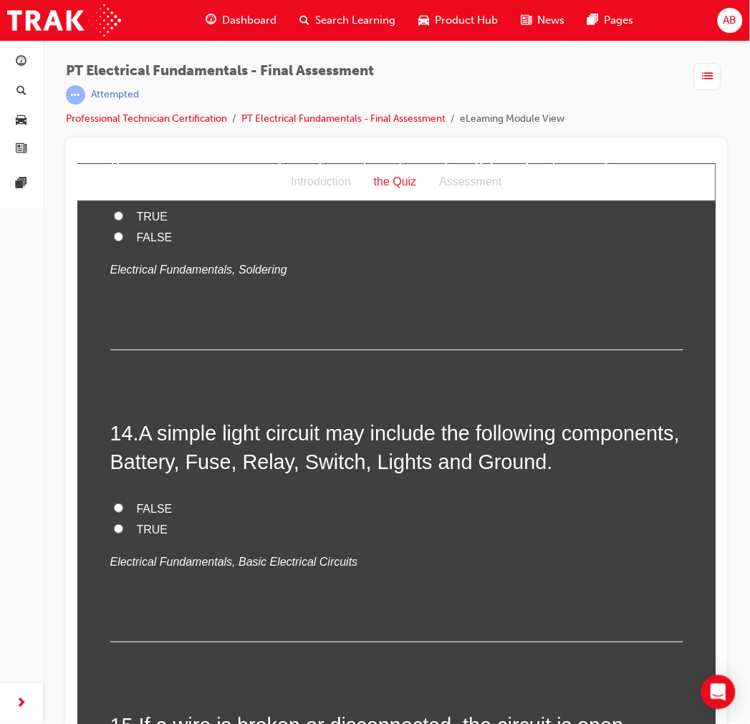
scroll to position [3740, 0]
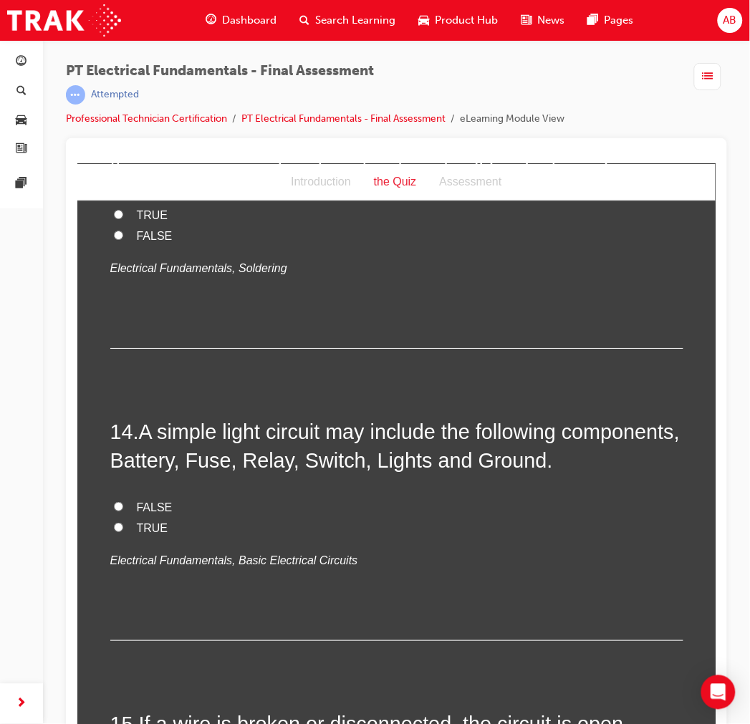
click at [138, 521] on span "TRUE" at bounding box center [152, 527] width 32 height 12
click at [122, 521] on input "TRUE" at bounding box center [117, 526] width 9 height 9
radio input "true"
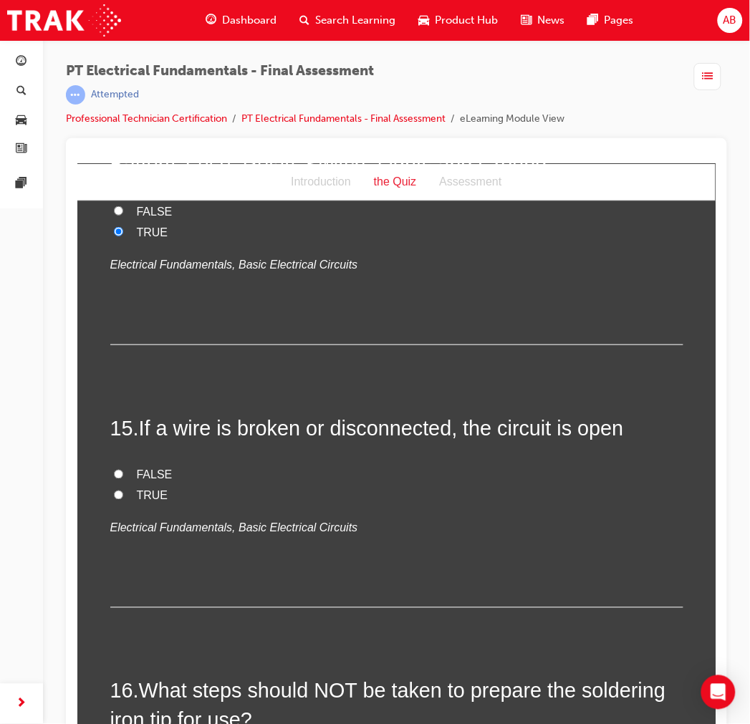
scroll to position [4058, 0]
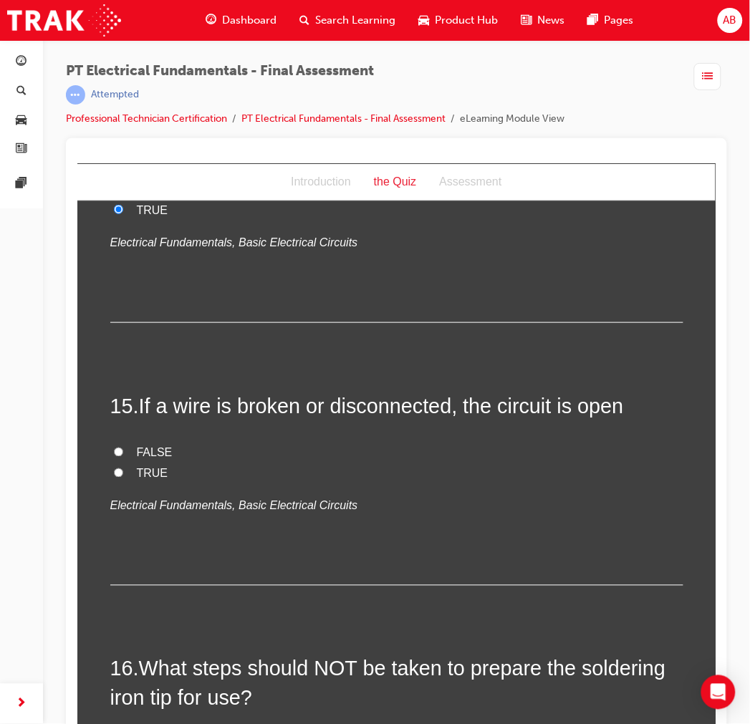
click at [136, 467] on span "TRUE" at bounding box center [152, 473] width 32 height 12
click at [122, 468] on input "TRUE" at bounding box center [117, 472] width 9 height 9
radio input "true"
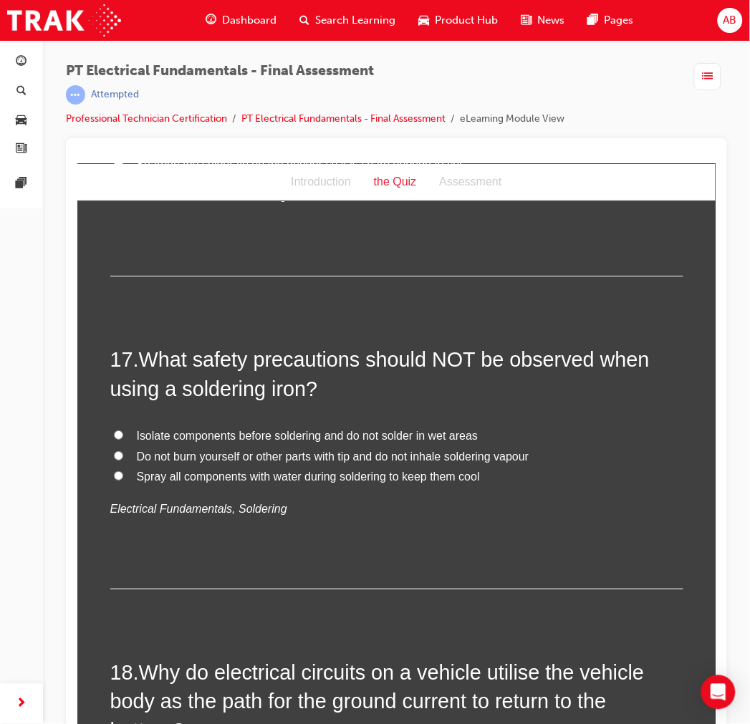
scroll to position [4695, 0]
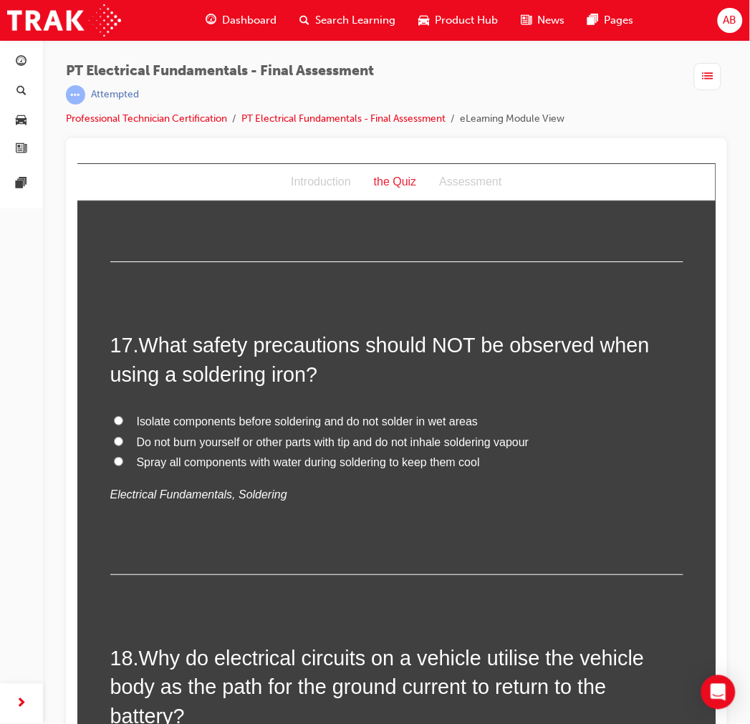
click at [247, 436] on span "Do not burn yourself or other parts with tip and do not inhale soldering vapour" at bounding box center [332, 442] width 393 height 12
click at [122, 436] on input "Do not burn yourself or other parts with tip and do not inhale soldering vapour" at bounding box center [117, 440] width 9 height 9
radio input "true"
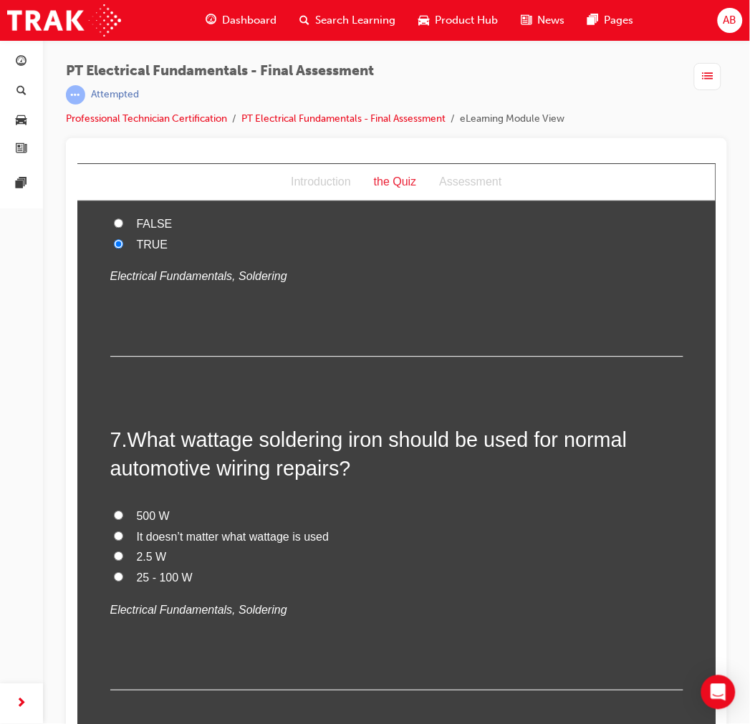
scroll to position [1592, 0]
click at [136, 521] on span "It doesn’t matter what wattage is used" at bounding box center [232, 536] width 193 height 12
click at [122, 521] on input "It doesn’t matter what wattage is used" at bounding box center [117, 535] width 9 height 9
radio input "true"
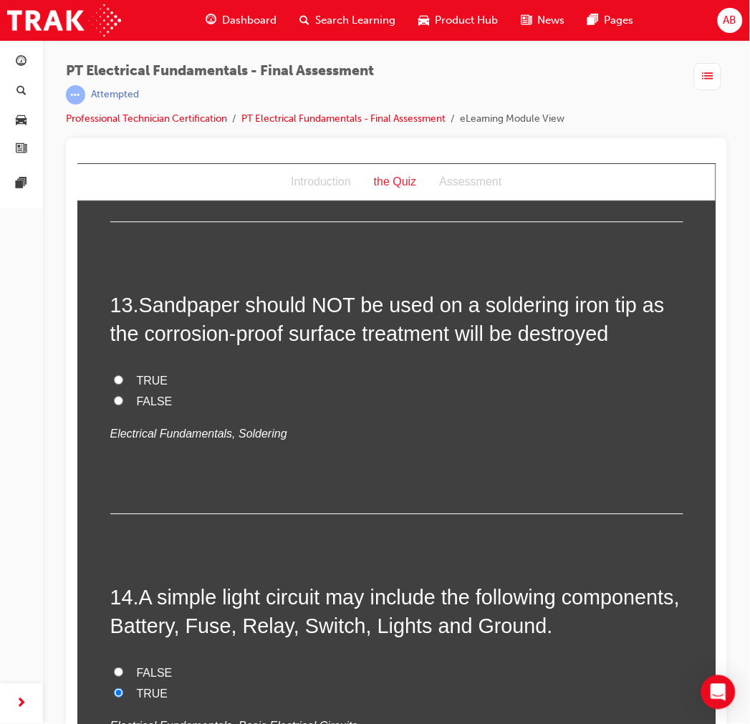
scroll to position [3581, 0]
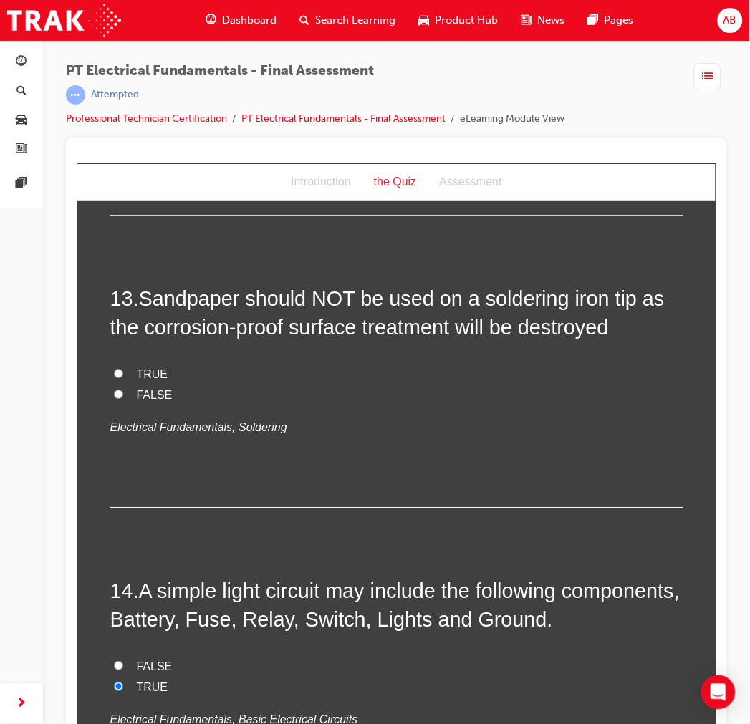
click at [136, 388] on span "FALSE" at bounding box center [154, 394] width 36 height 12
click at [122, 389] on input "FALSE" at bounding box center [117, 393] width 9 height 9
radio input "true"
click at [292, 447] on div "13 . Sandpaper should NOT be used on a soldering iron tip as the corrosion-proo…" at bounding box center [396, 395] width 573 height 223
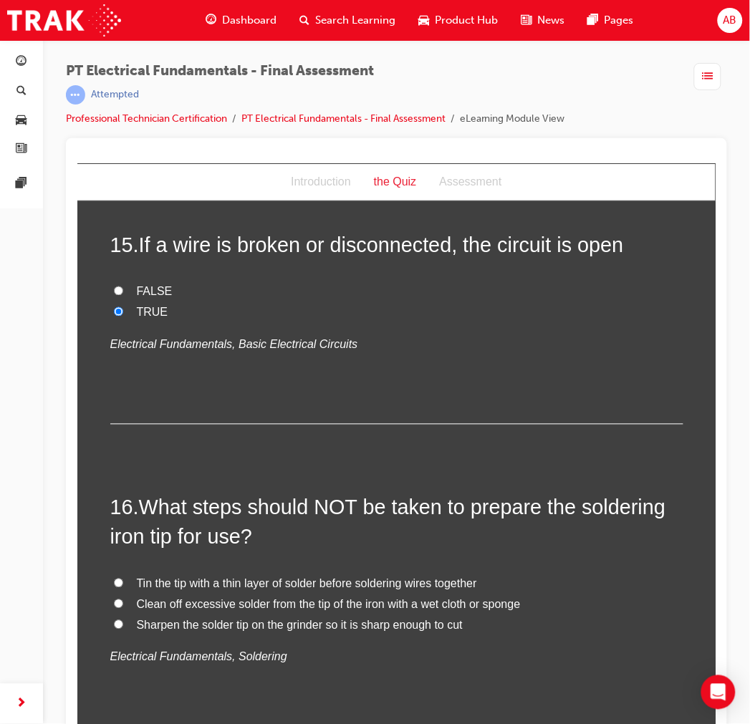
scroll to position [4218, 0]
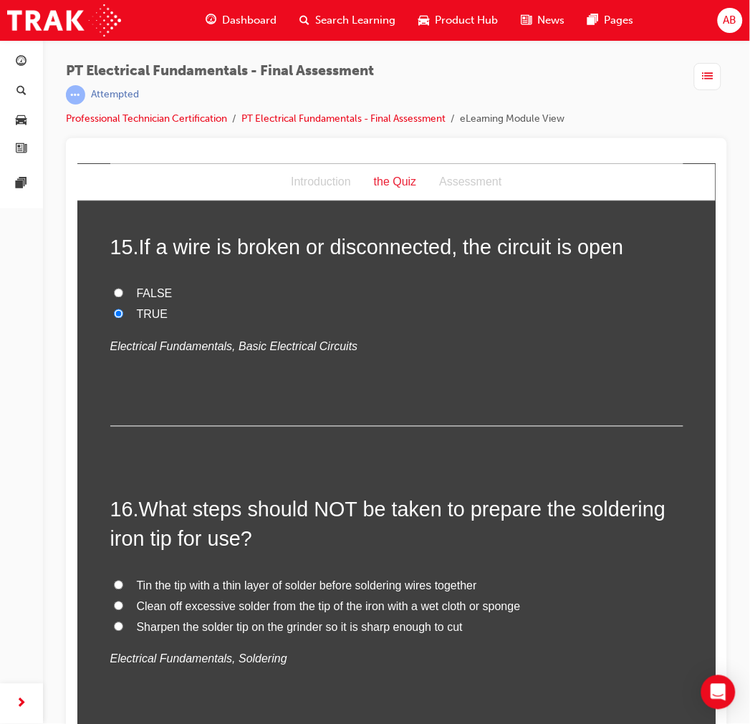
click at [168, 521] on span "Tin the tip with a thin layer of solder before soldering wires together" at bounding box center [306, 585] width 340 height 12
click at [122, 521] on input "Tin the tip with a thin layer of solder before soldering wires together" at bounding box center [117, 584] width 9 height 9
radio input "true"
click at [179, 521] on label "Tin the tip with a thin layer of solder before soldering wires together" at bounding box center [396, 586] width 573 height 21
click at [122, 521] on input "Tin the tip with a thin layer of solder before soldering wires together" at bounding box center [117, 584] width 9 height 9
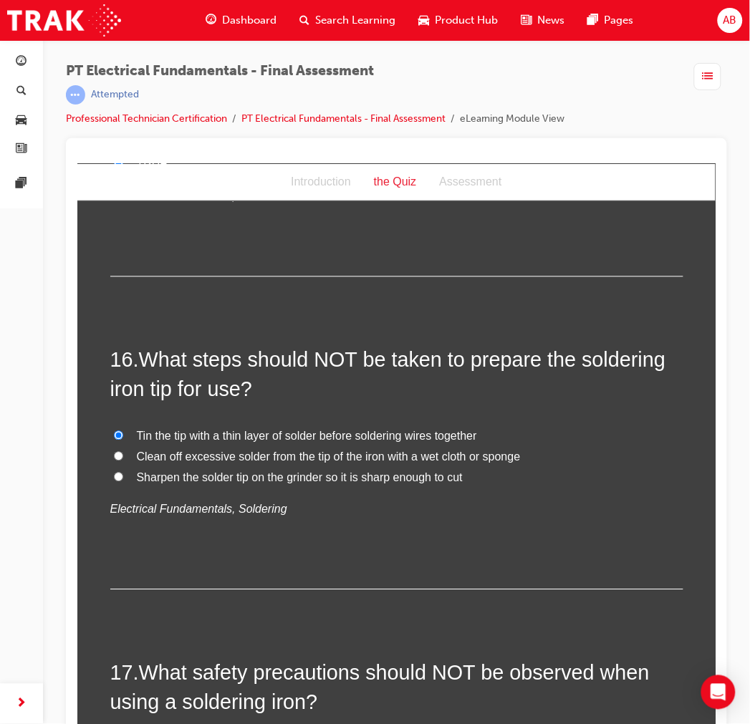
scroll to position [4377, 0]
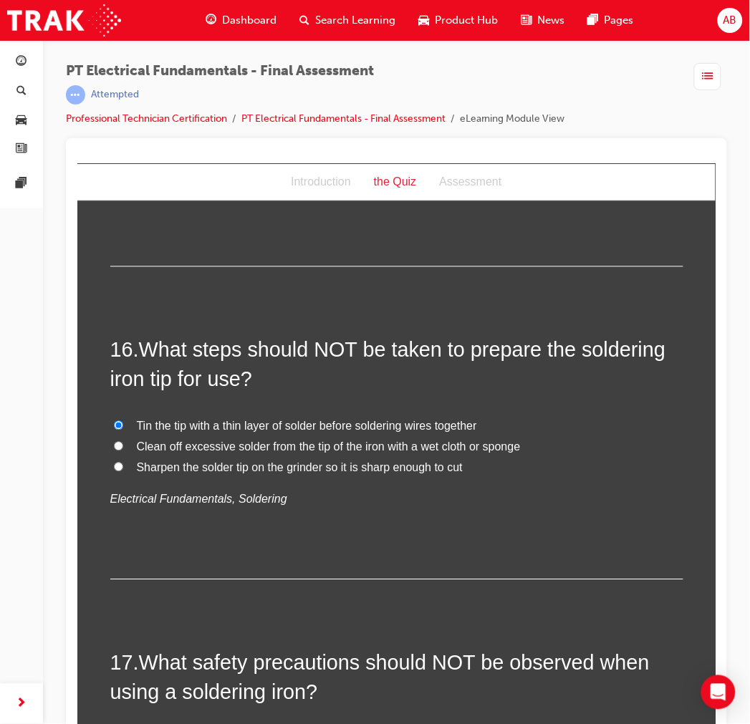
click at [175, 441] on span "Clean off excessive solder from the tip of the iron with a wet cloth or sponge" at bounding box center [328, 447] width 384 height 12
click at [122, 441] on input "Clean off excessive solder from the tip of the iron with a wet cloth or sponge" at bounding box center [117, 445] width 9 height 9
radio input "true"
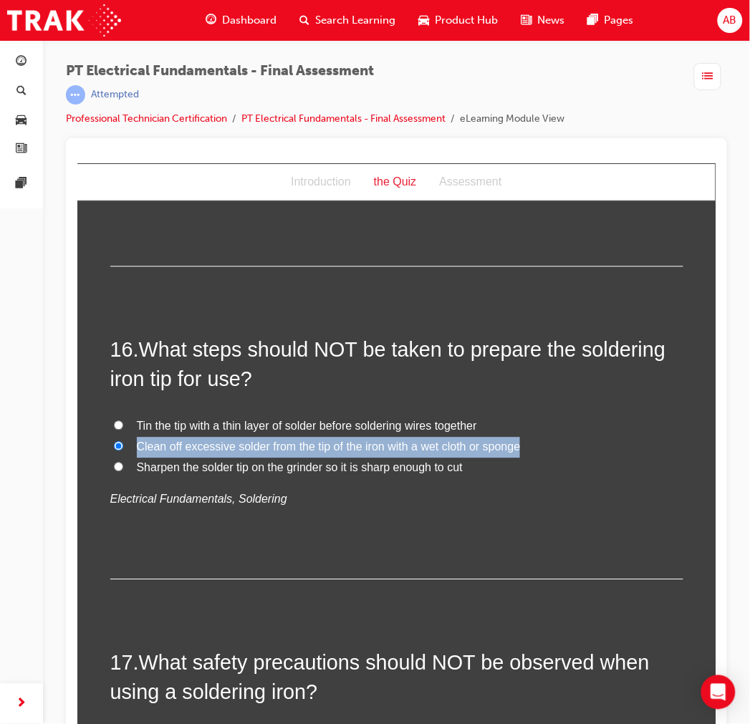
drag, startPoint x: 129, startPoint y: 420, endPoint x: 514, endPoint y: 419, distance: 384.6
click at [514, 437] on label "Clean off excessive solder from the tip of the iron with a wet cloth or sponge" at bounding box center [396, 447] width 573 height 21
copy span "Clean off excessive solder from the tip of the iron with a wet cloth or sponge"
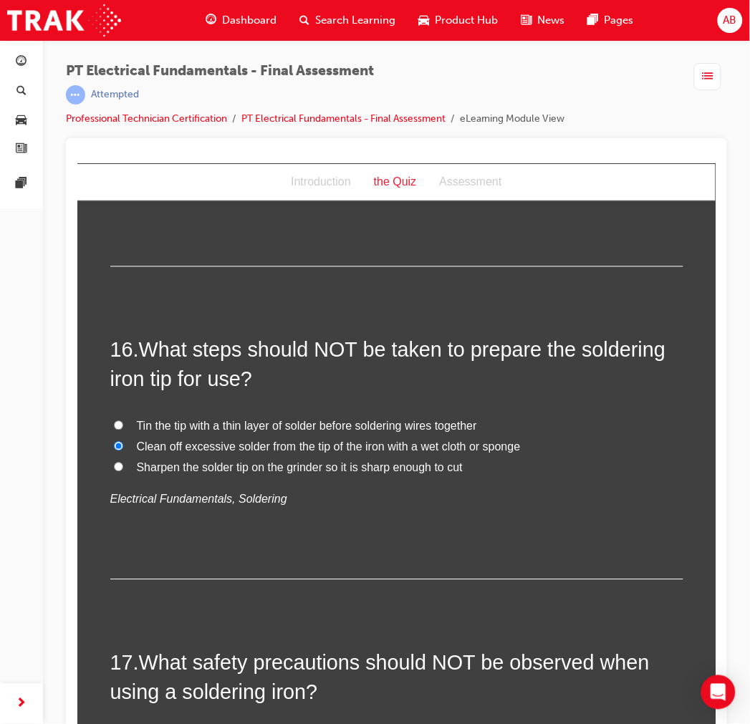
click at [476, 488] on div "16 . What steps should NOT be taken to prepare the soldering iron tip for use? …" at bounding box center [396, 457] width 573 height 244
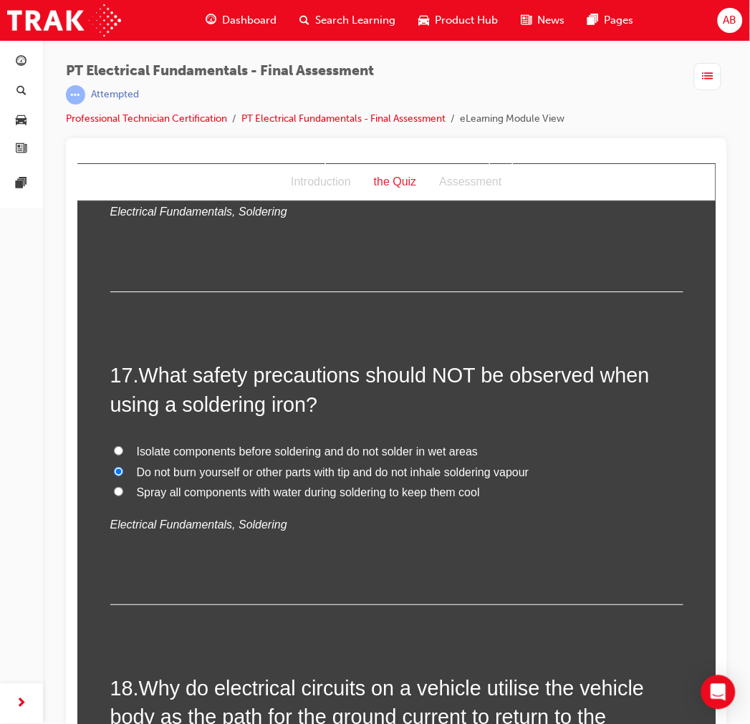
scroll to position [4695, 0]
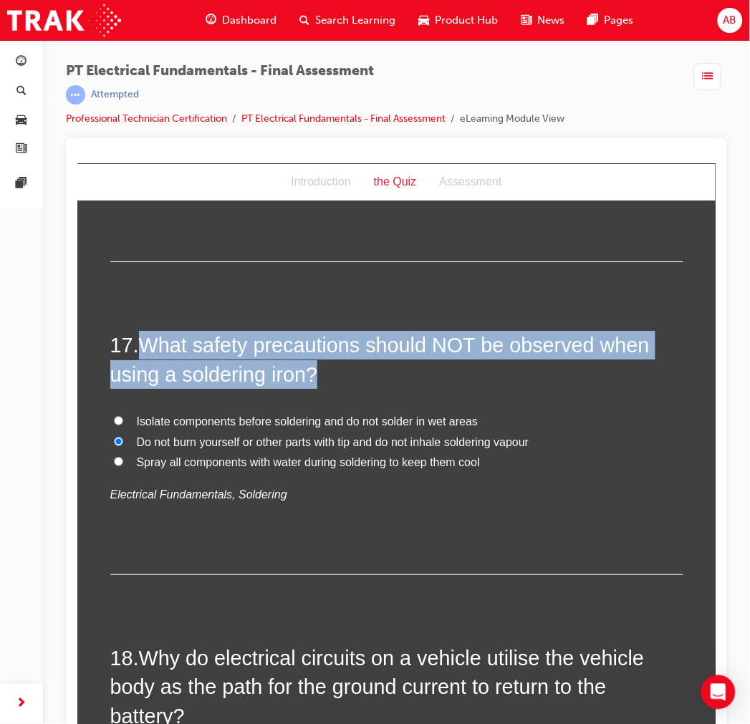
drag, startPoint x: 138, startPoint y: 309, endPoint x: 314, endPoint y: 341, distance: 179.1
click at [315, 342] on h2 "17 . What safety precautions should NOT be observed when using a soldering iron?" at bounding box center [396, 359] width 573 height 58
copy span "What safety precautions should NOT be observed when using a soldering iron?"
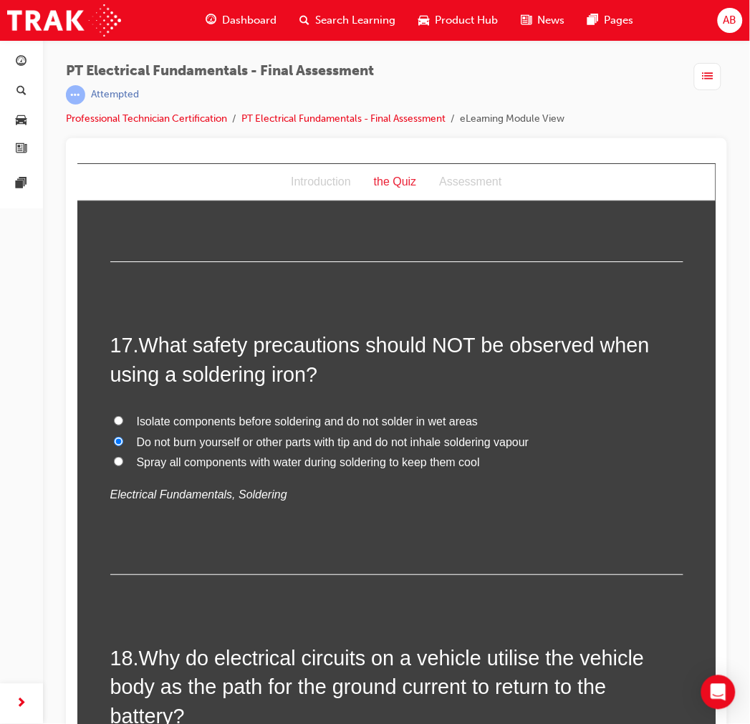
click at [396, 484] on p "Electrical Fundamentals, Soldering" at bounding box center [396, 494] width 573 height 21
click at [272, 415] on span "Isolate components before soldering and do not solder in wet areas" at bounding box center [307, 421] width 342 height 12
click at [122, 415] on input "Isolate components before soldering and do not solder in wet areas" at bounding box center [117, 419] width 9 height 9
radio input "true"
click at [260, 436] on span "Do not burn yourself or other parts with tip and do not inhale soldering vapour" at bounding box center [332, 442] width 393 height 12
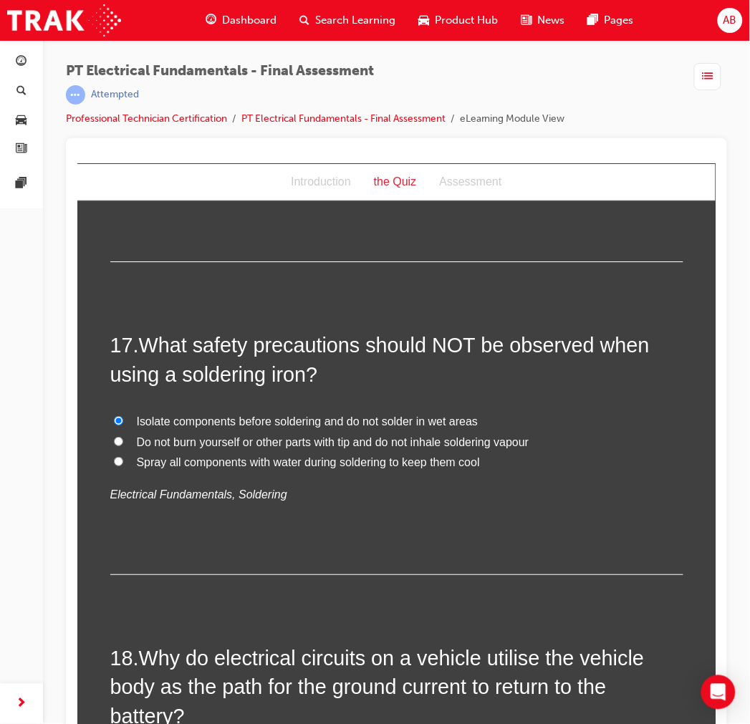
click at [122, 436] on input "Do not burn yourself or other parts with tip and do not inhale soldering vapour" at bounding box center [117, 440] width 9 height 9
radio input "true"
click at [177, 456] on span "Spray all components with water during soldering to keep them cool" at bounding box center [307, 462] width 343 height 12
click at [122, 456] on input "Spray all components with water during soldering to keep them cool" at bounding box center [117, 460] width 9 height 9
radio input "true"
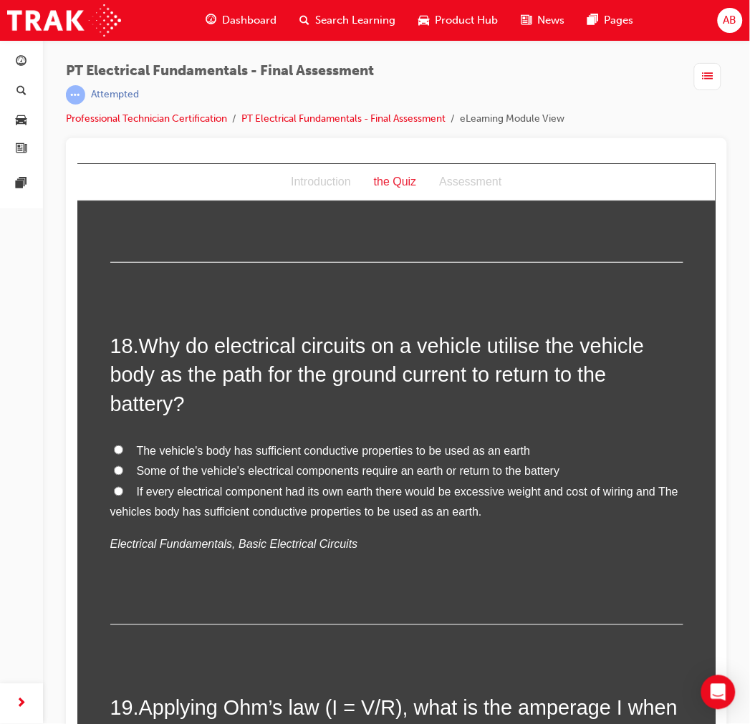
scroll to position [5014, 0]
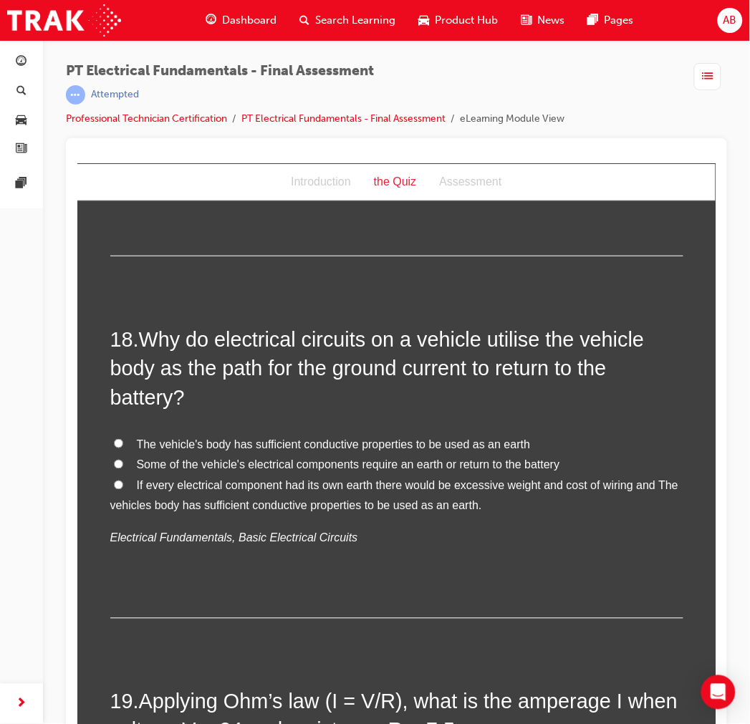
click at [183, 438] on span "The vehicle's body has sufficient conductive properties to be used as an earth" at bounding box center [333, 444] width 394 height 12
click at [122, 438] on input "The vehicle's body has sufficient conductive properties to be used as an earth" at bounding box center [117, 442] width 9 height 9
radio input "true"
click at [180, 479] on span "If every electrical component had its own earth there would be excessive weight…" at bounding box center [394, 495] width 569 height 33
click at [122, 480] on input "If every electrical component had its own earth there would be excessive weight…" at bounding box center [117, 484] width 9 height 9
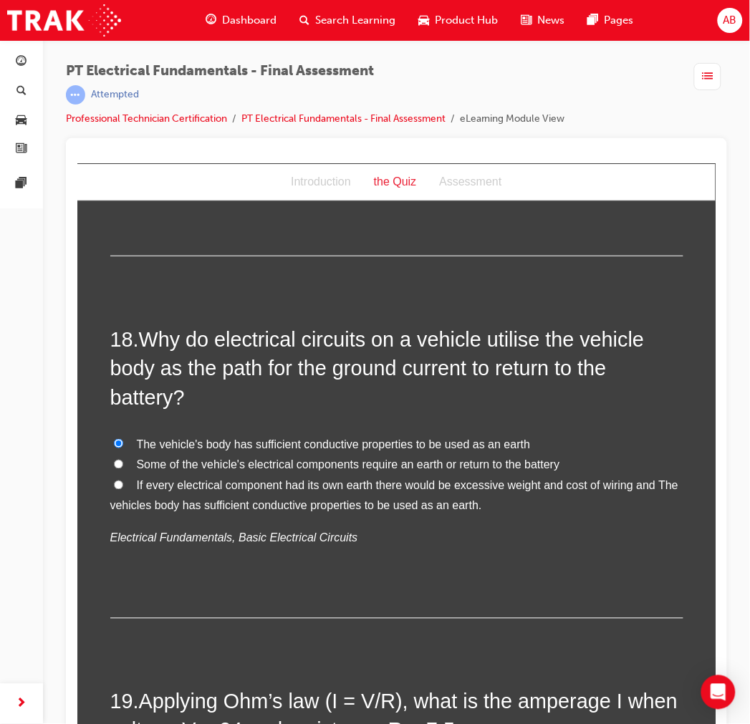
radio input "true"
click at [193, 458] on span "Some of the vehicle's electrical components require an earth or return to the b…" at bounding box center [347, 464] width 423 height 12
click at [122, 459] on input "Some of the vehicle's electrical components require an earth or return to the b…" at bounding box center [117, 463] width 9 height 9
radio input "true"
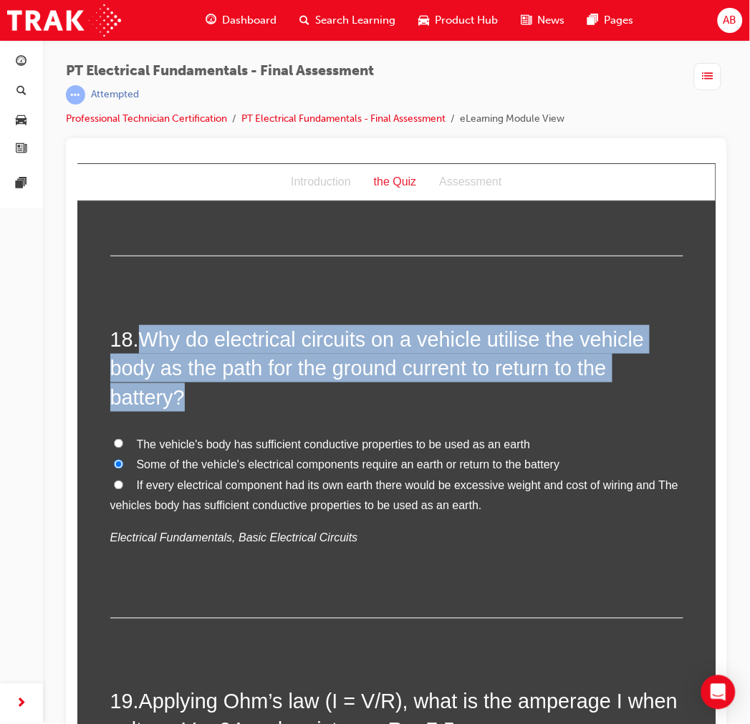
drag, startPoint x: 177, startPoint y: 319, endPoint x: 214, endPoint y: 370, distance: 63.6
click at [215, 373] on h2 "18 . Why do electrical circuits on a vehicle utilise the vehicle body as the pa…" at bounding box center [396, 367] width 573 height 87
copy span "Why do electrical circuits on a vehicle utilise the vehicle body as the path fo…"
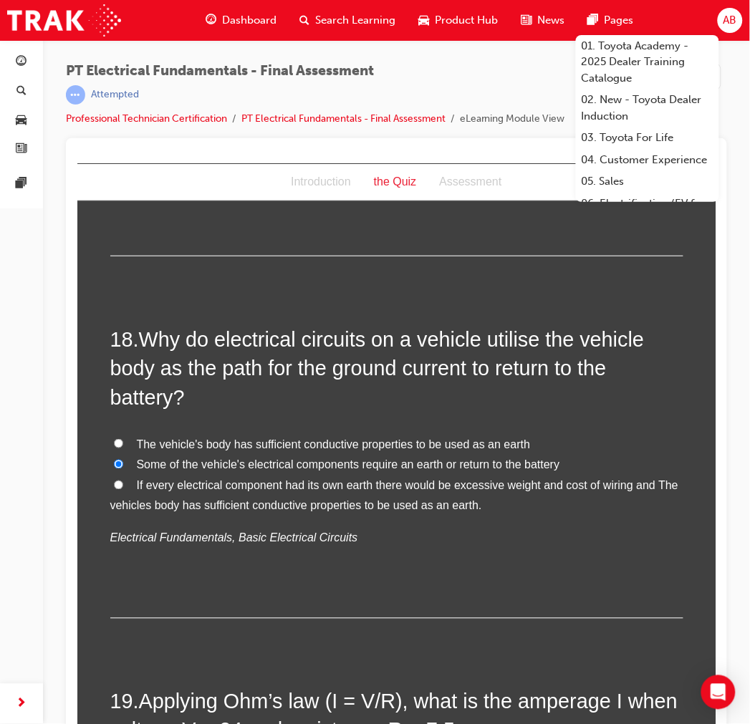
click at [198, 479] on span "If every electrical component had its own earth there would be excessive weight…" at bounding box center [394, 495] width 569 height 33
click at [122, 480] on input "If every electrical component had its own earth there would be excessive weight…" at bounding box center [117, 484] width 9 height 9
radio input "true"
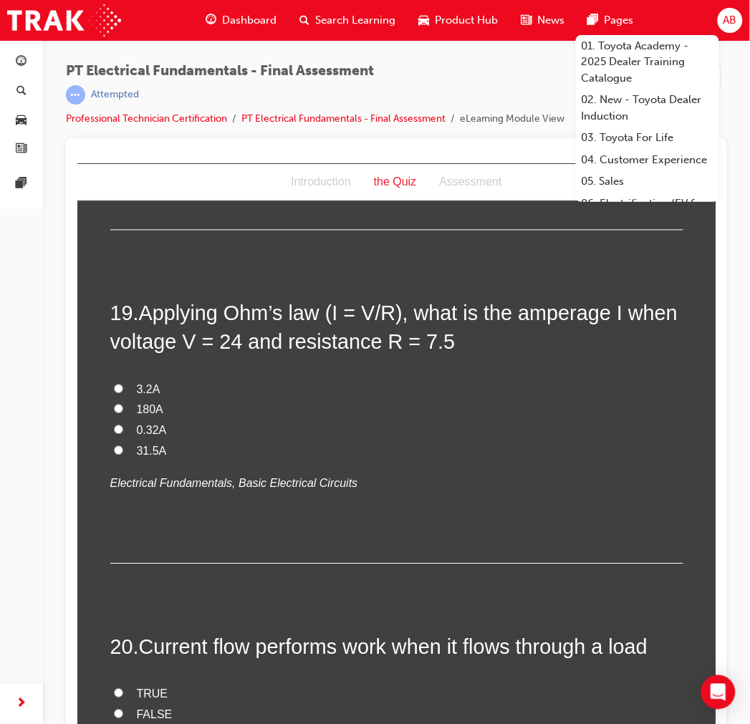
scroll to position [5412, 0]
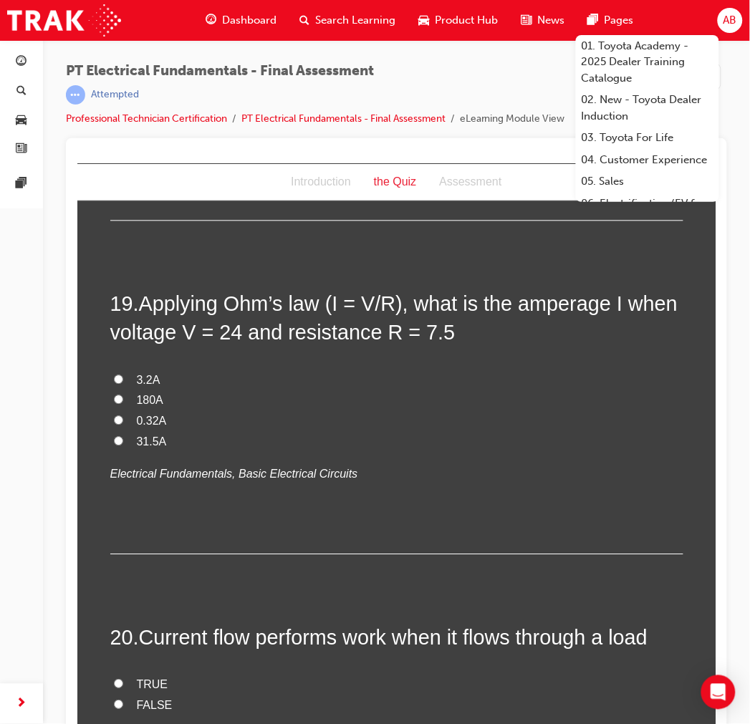
click at [136, 374] on span "3.2A" at bounding box center [148, 380] width 24 height 12
click at [122, 375] on input "3.2A" at bounding box center [117, 379] width 9 height 9
radio input "true"
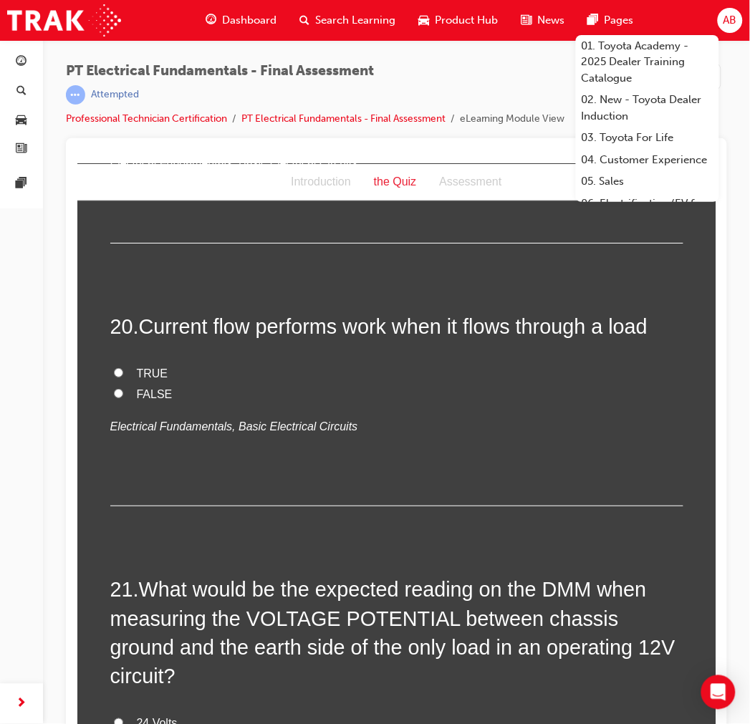
scroll to position [5730, 0]
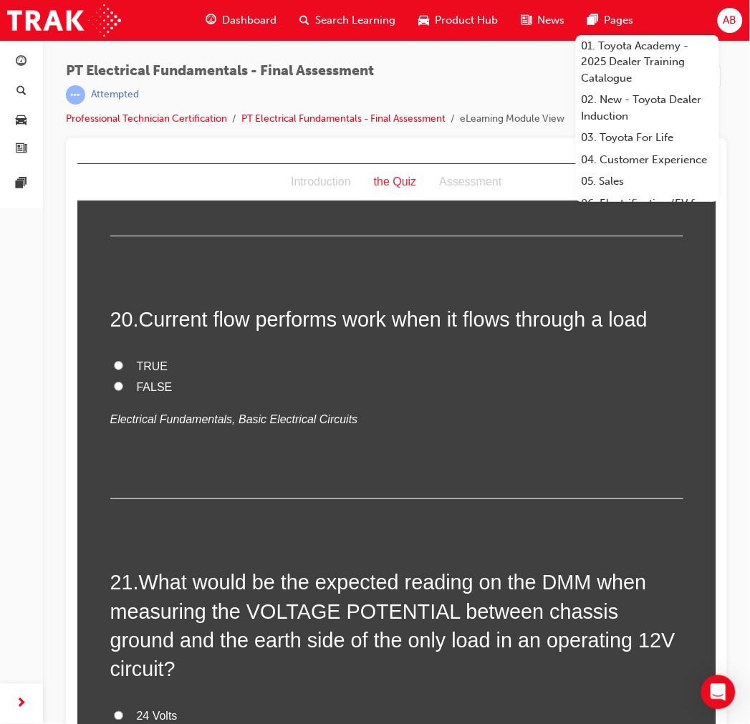
click at [148, 360] on span "TRUE" at bounding box center [152, 366] width 32 height 12
click at [122, 360] on input "TRUE" at bounding box center [117, 364] width 9 height 9
radio input "true"
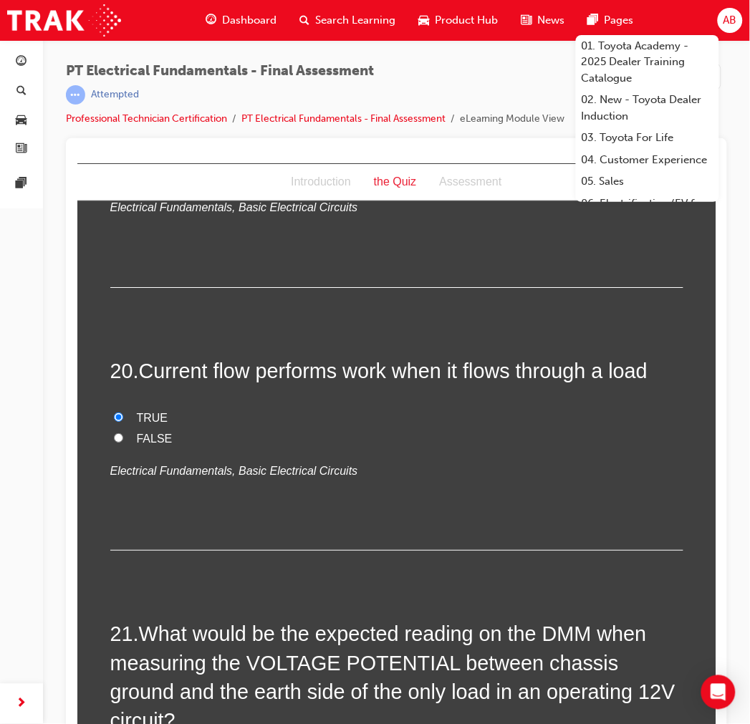
scroll to position [5650, 0]
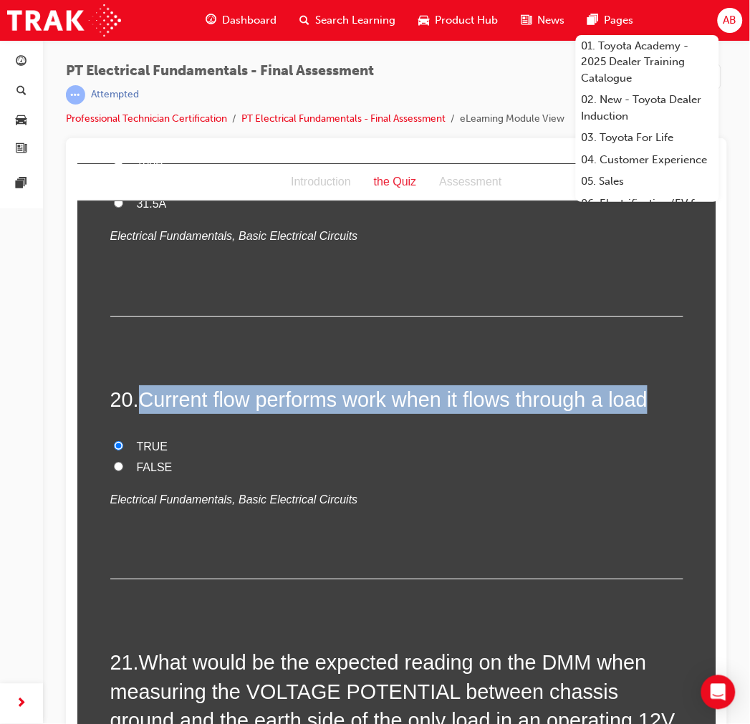
drag, startPoint x: 139, startPoint y: 363, endPoint x: 654, endPoint y: 365, distance: 515.0
click at [548, 385] on h2 "20 . Current flow performs work when it flows through a load" at bounding box center [396, 399] width 573 height 29
copy span "Current flow performs work when it flows through a load"
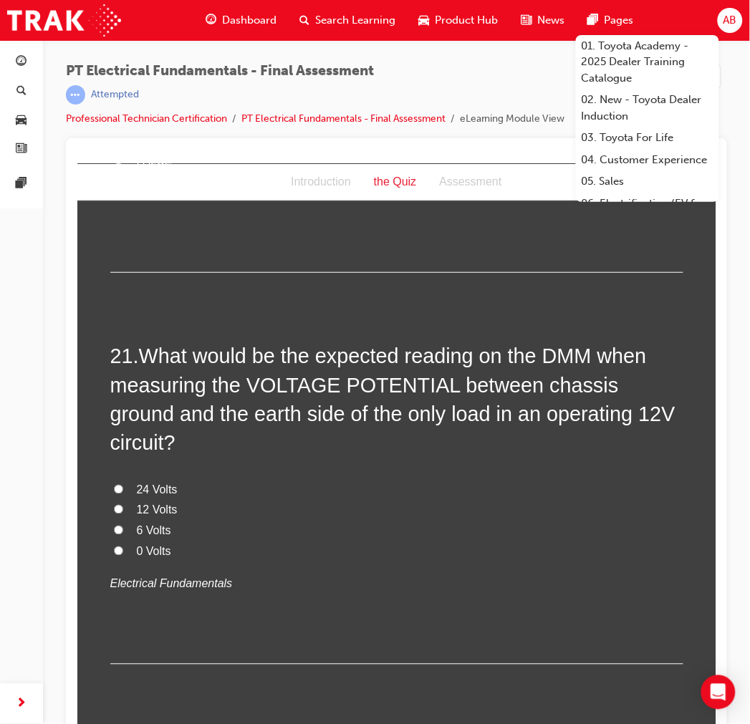
scroll to position [5969, 0]
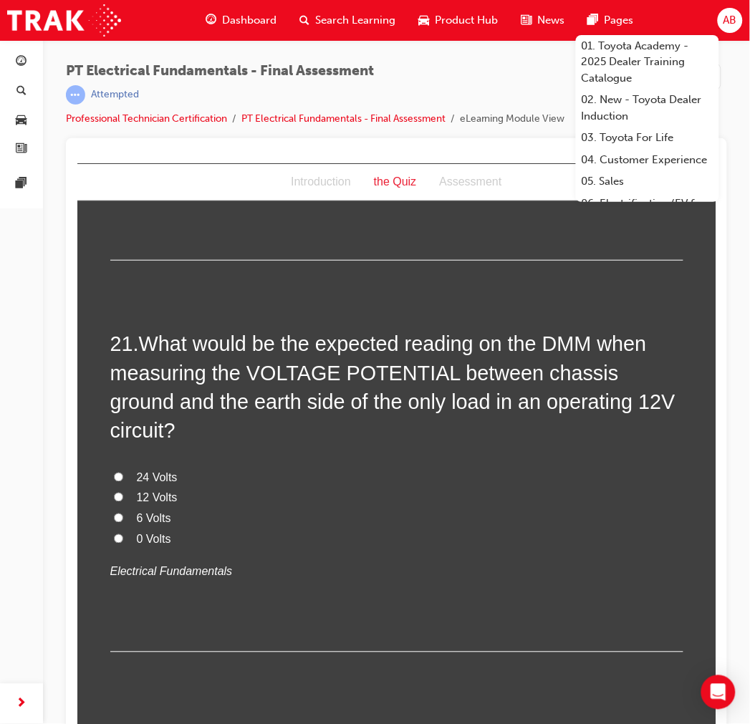
click at [136, 521] on span "0 Volts" at bounding box center [153, 539] width 34 height 12
click at [122, 521] on input "0 Volts" at bounding box center [117, 538] width 9 height 9
radio input "true"
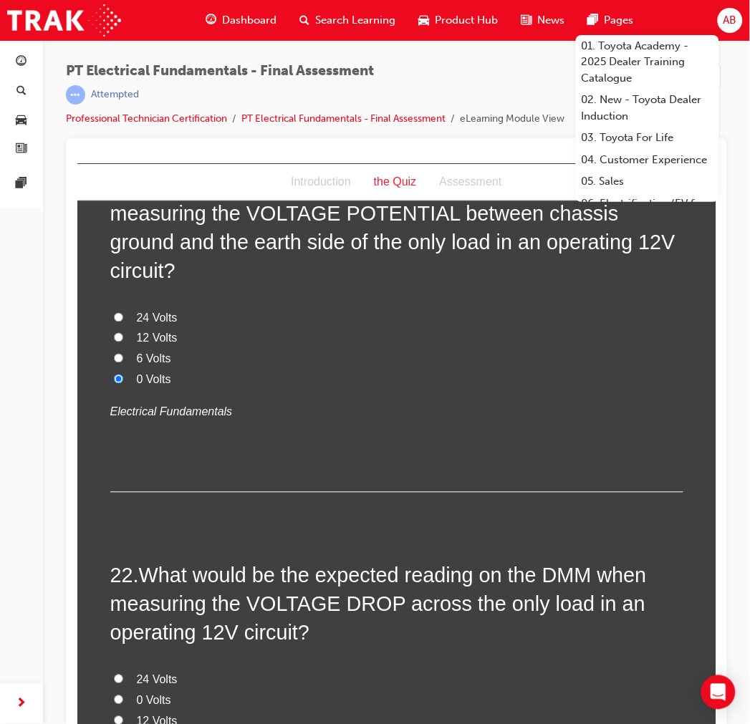
scroll to position [6287, 0]
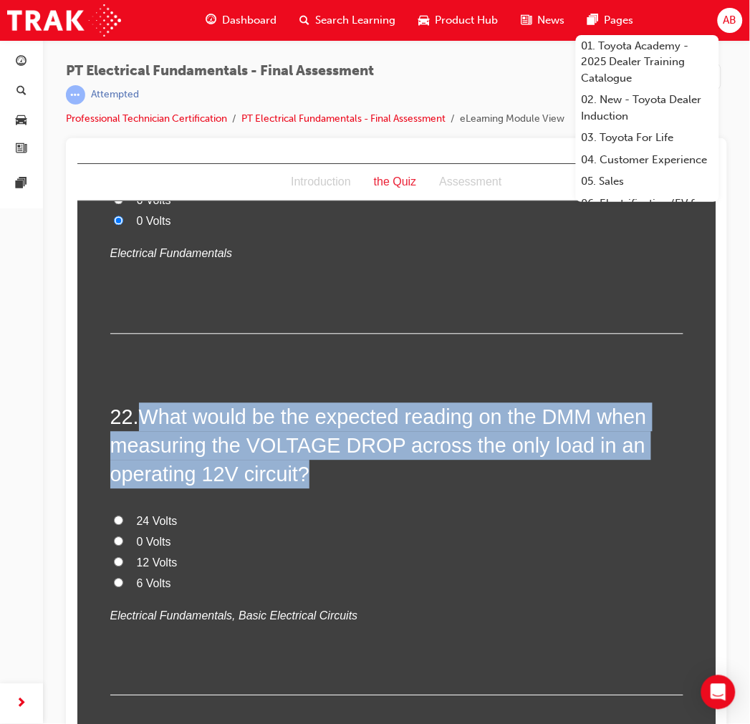
drag, startPoint x: 138, startPoint y: 353, endPoint x: 322, endPoint y: 420, distance: 195.8
click at [322, 420] on h2 "22 . What would be the expected reading on the DMM when measuring the VOLTAGE D…" at bounding box center [396, 446] width 573 height 87
copy span "What would be the expected reading on the DMM when measuring the VOLTAGE DROP a…"
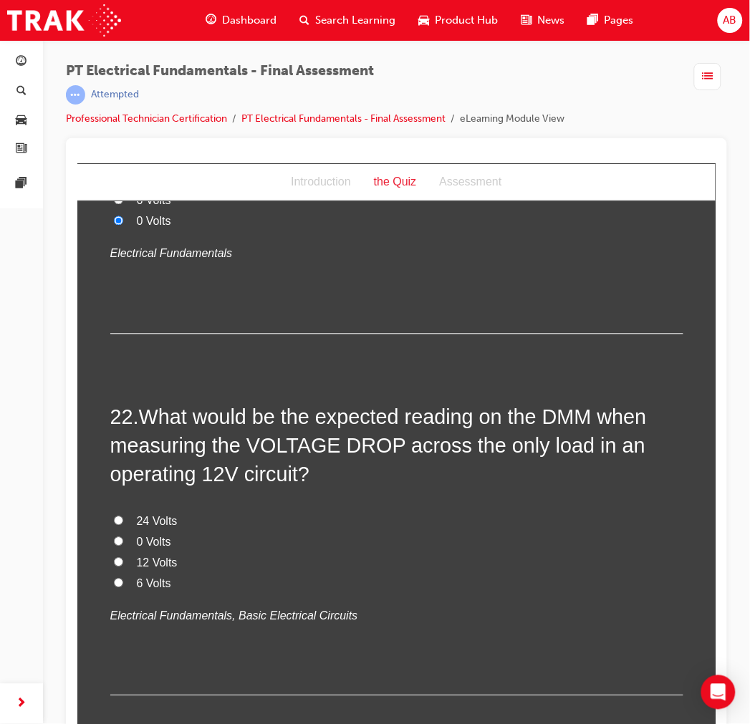
click at [288, 440] on div "22 . What would be the expected reading on the DMM when measuring the VOLTAGE D…" at bounding box center [396, 550] width 573 height 294
click at [145, 521] on span "0 Volts" at bounding box center [153, 542] width 34 height 12
click at [122, 521] on input "0 Volts" at bounding box center [117, 540] width 9 height 9
radio input "true"
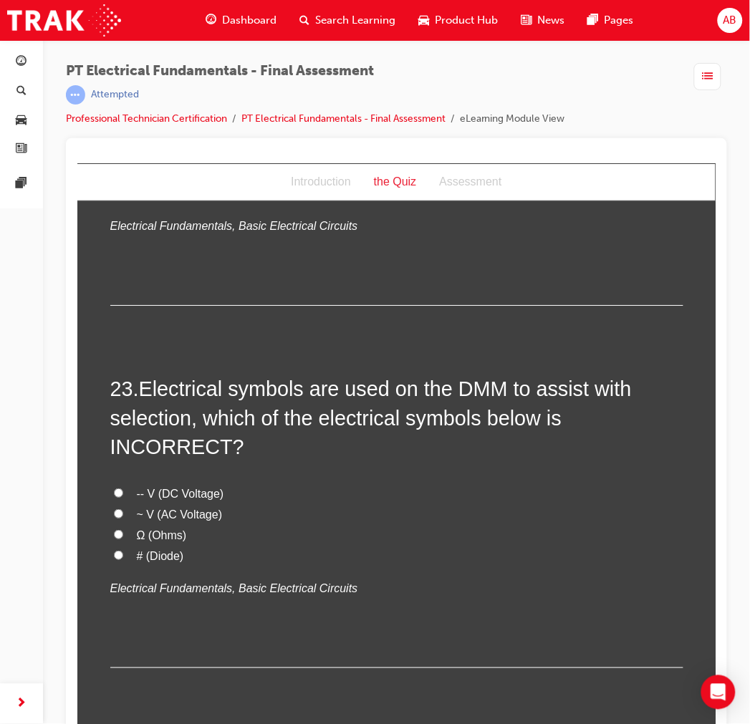
scroll to position [6685, 0]
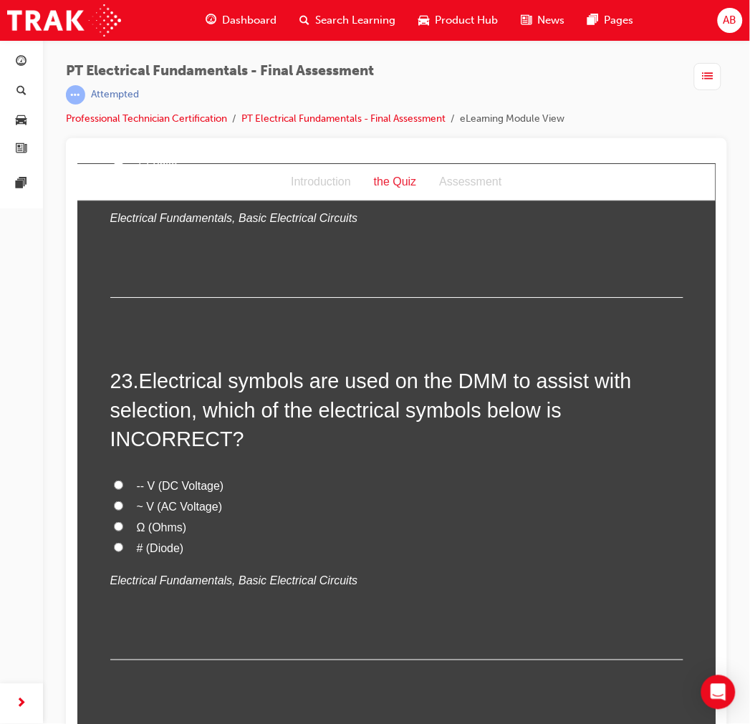
click at [155, 521] on span "# (Diode)" at bounding box center [159, 548] width 47 height 12
click at [122, 521] on input "# (Diode)" at bounding box center [117, 546] width 9 height 9
radio input "true"
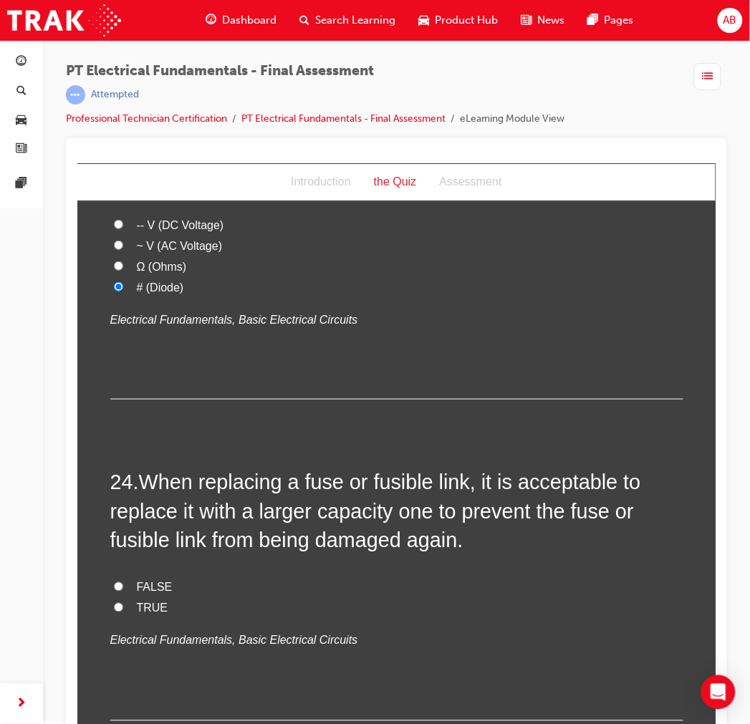
scroll to position [18, 0]
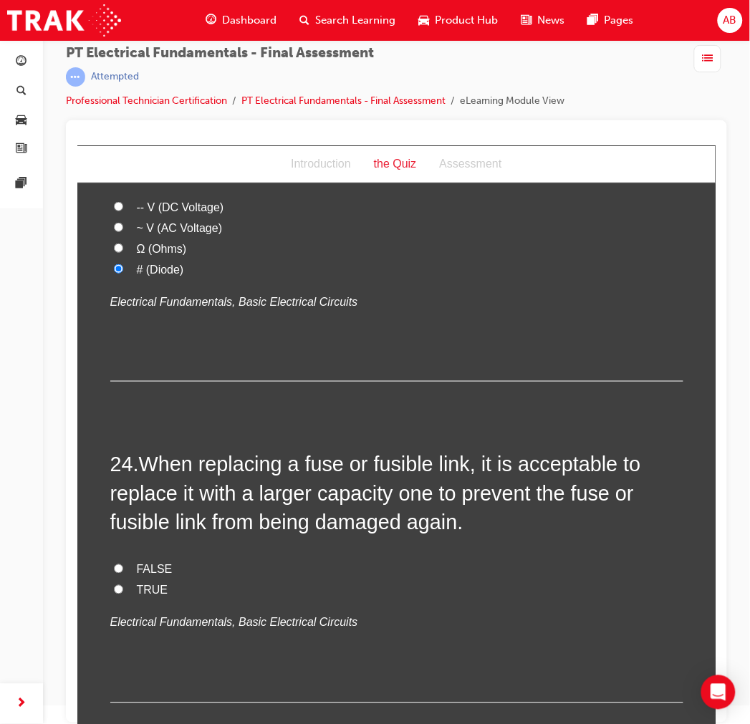
click at [144, 521] on span "FALSE" at bounding box center [154, 569] width 36 height 12
click at [122, 521] on input "FALSE" at bounding box center [117, 568] width 9 height 9
radio input "true"
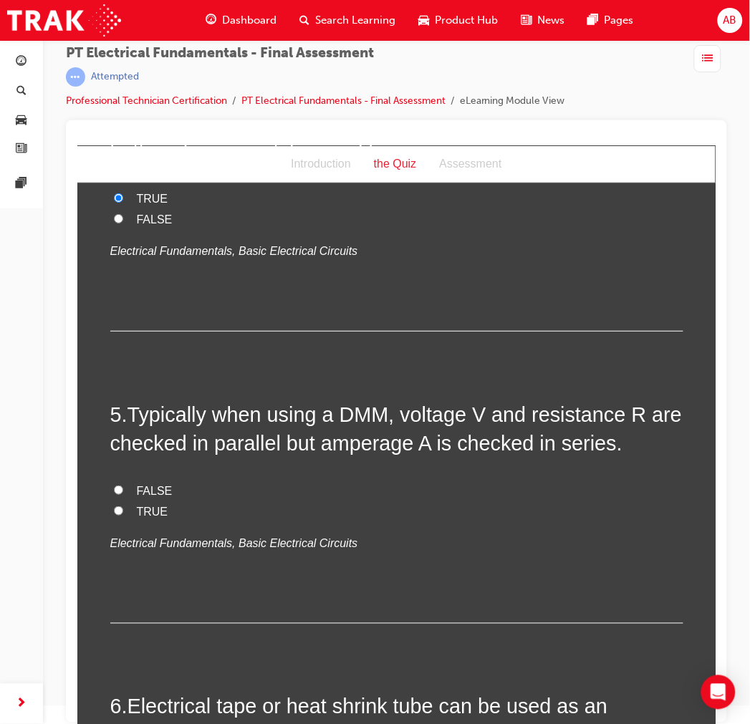
scroll to position [1057, 0]
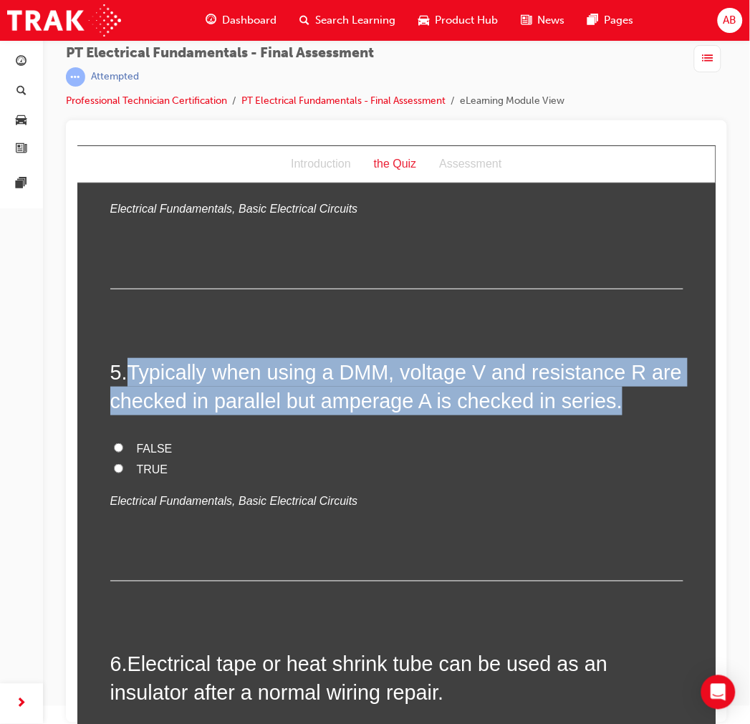
drag, startPoint x: 223, startPoint y: 340, endPoint x: 626, endPoint y: 370, distance: 403.7
click at [548, 370] on h2 "5 . Typically when using a DMM, voltage V and resistance R are checked in paral…" at bounding box center [396, 386] width 573 height 58
copy span "Typically when using a DMM, voltage V and resistance R are checked in parallel …"
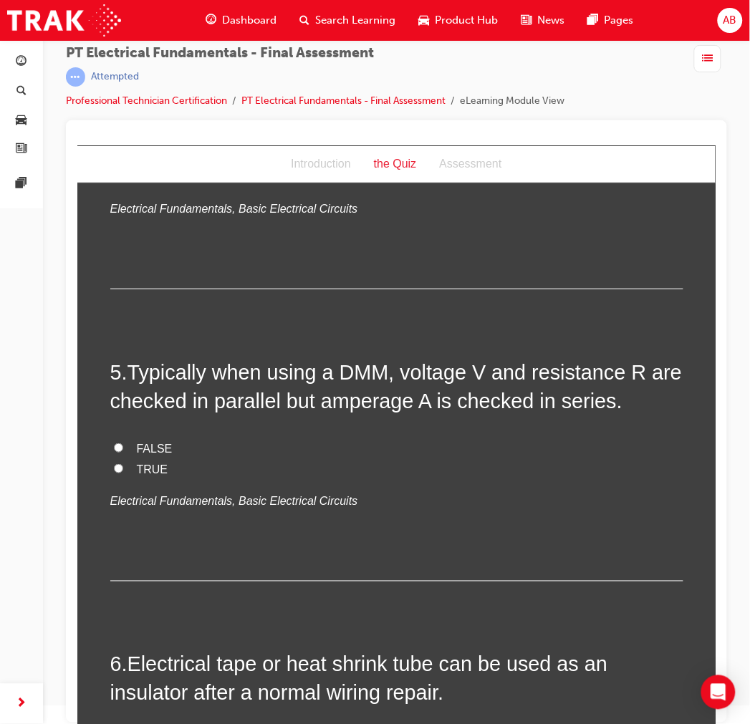
drag, startPoint x: 127, startPoint y: 436, endPoint x: 138, endPoint y: 429, distance: 13.5
click at [130, 459] on label "TRUE" at bounding box center [396, 469] width 573 height 21
click at [122, 463] on input "TRUE" at bounding box center [117, 467] width 9 height 9
radio input "true"
click at [548, 438] on label "FALSE" at bounding box center [396, 448] width 573 height 21
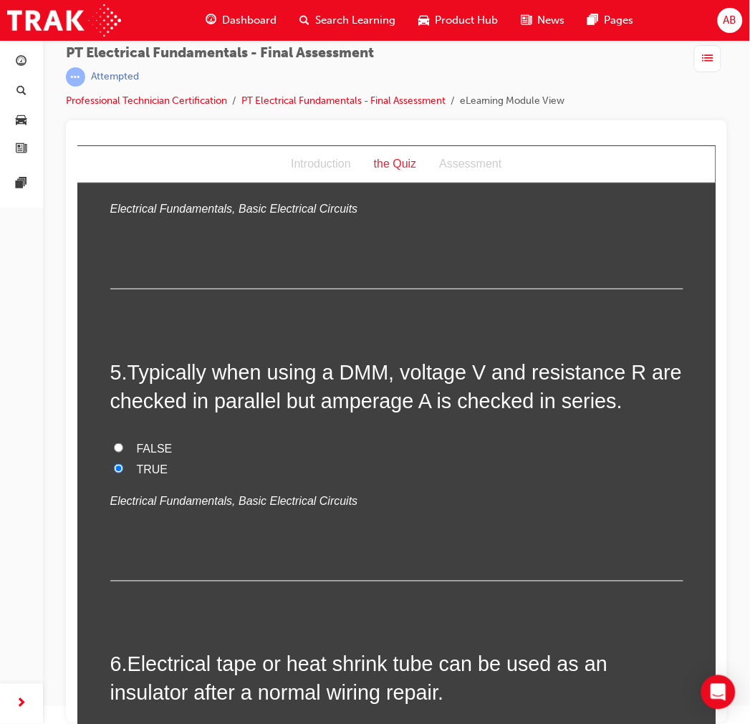
click at [122, 443] on input "FALSE" at bounding box center [117, 447] width 9 height 9
radio input "true"
drag, startPoint x: 611, startPoint y: 502, endPoint x: 696, endPoint y: 427, distance: 113.1
click at [548, 501] on div "5 . Typically when using a DMM, voltage V and resistance R are checked in paral…" at bounding box center [396, 468] width 573 height 223
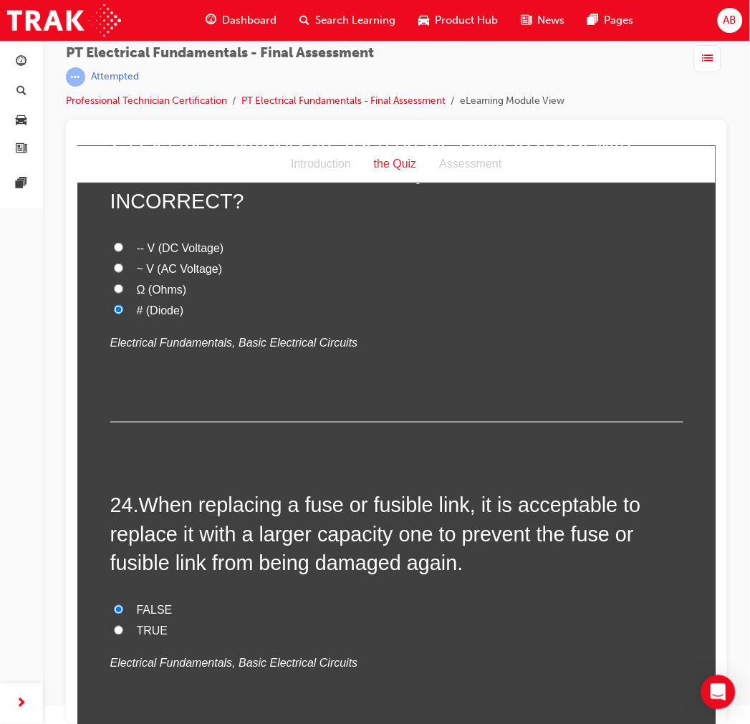
scroll to position [6946, 0]
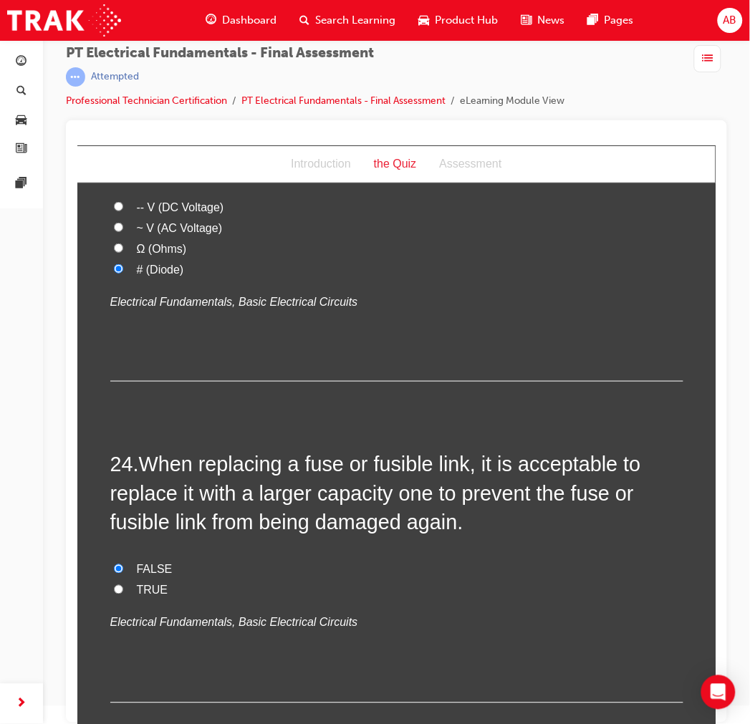
drag, startPoint x: 712, startPoint y: 269, endPoint x: 777, endPoint y: 852, distance: 586.0
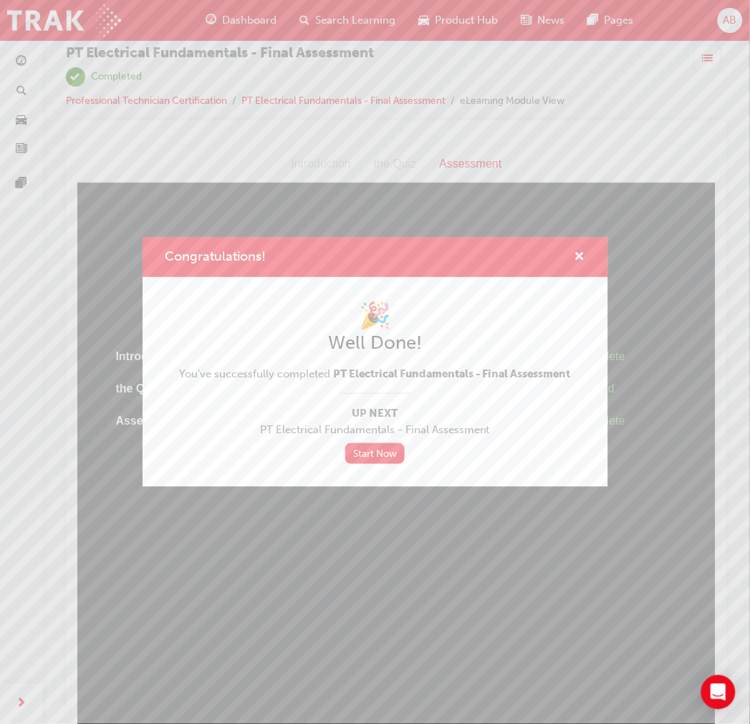
click at [548, 132] on div "Congratulations! 🎉 Well Done! You've successfully completed PT Electrical Funda…" at bounding box center [375, 362] width 750 height 724
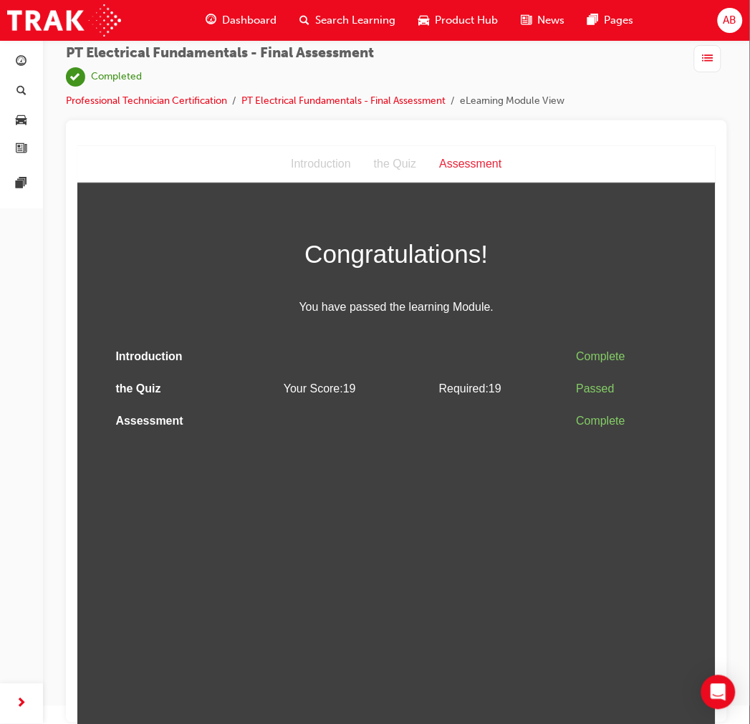
drag, startPoint x: 596, startPoint y: 123, endPoint x: 588, endPoint y: 123, distance: 7.9
click at [548, 123] on div at bounding box center [396, 421] width 661 height 602
click at [342, 97] on link "PT Electrical Fundamentals - Final Assessment" at bounding box center [343, 101] width 204 height 12
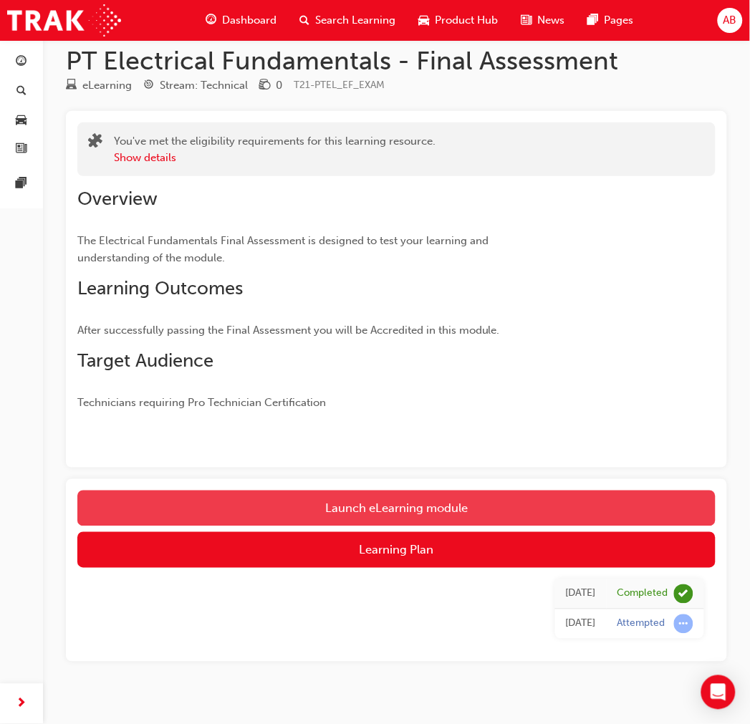
click at [397, 514] on link "Launch eLearning module" at bounding box center [396, 509] width 638 height 36
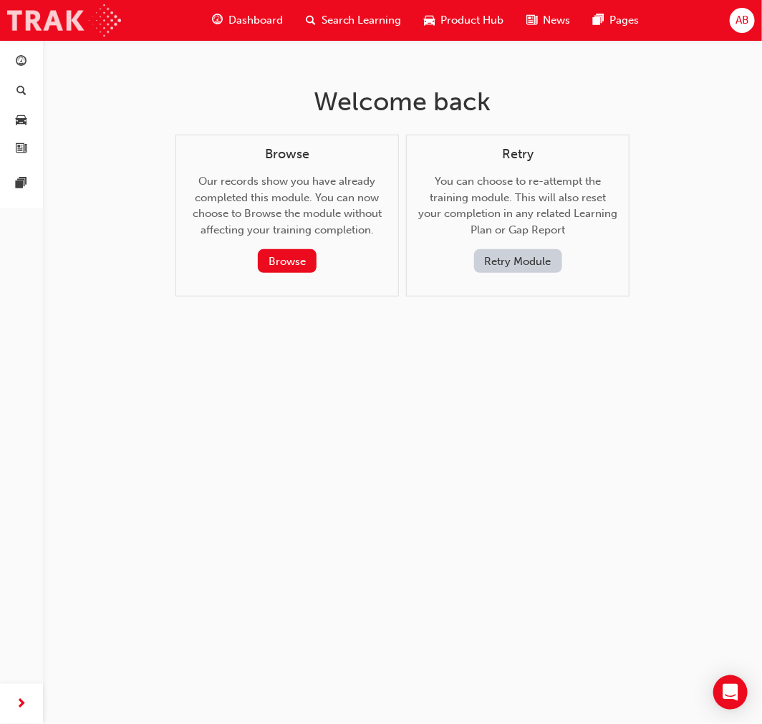
click at [81, 7] on img at bounding box center [64, 20] width 114 height 32
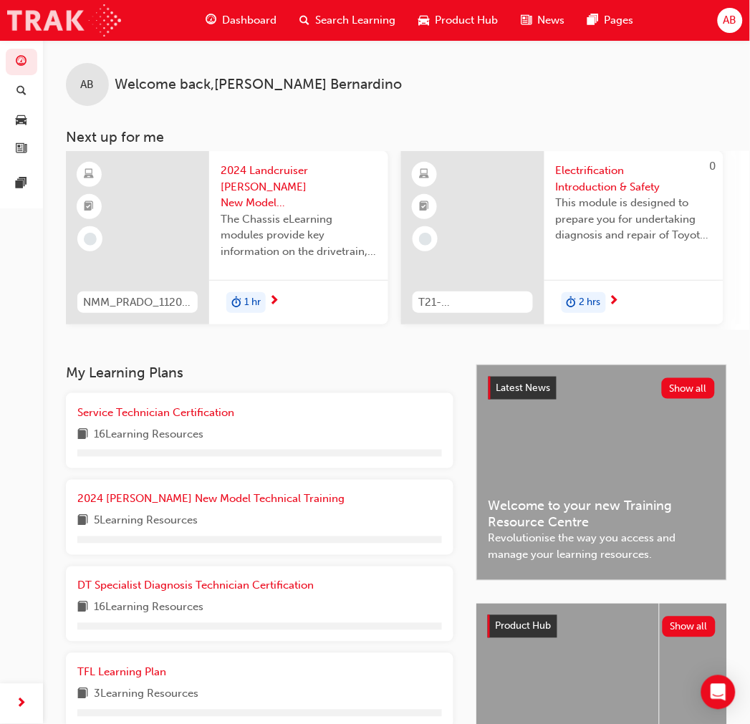
click at [118, 17] on img at bounding box center [64, 20] width 114 height 32
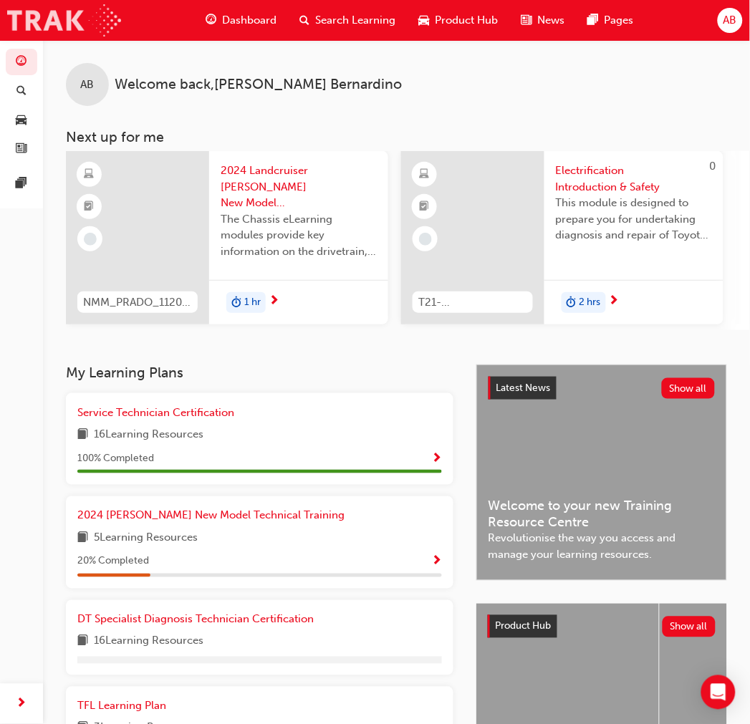
click at [88, 14] on img at bounding box center [64, 20] width 114 height 32
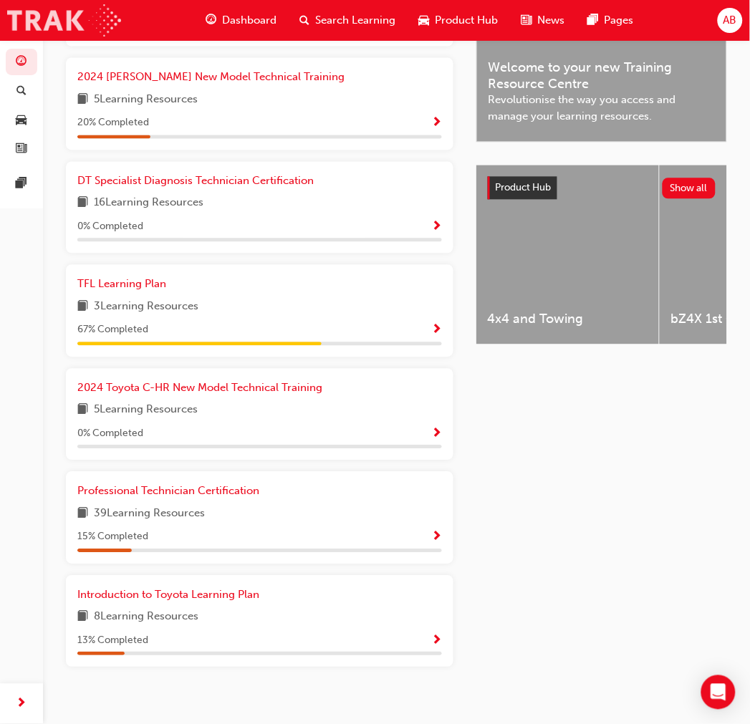
scroll to position [470, 0]
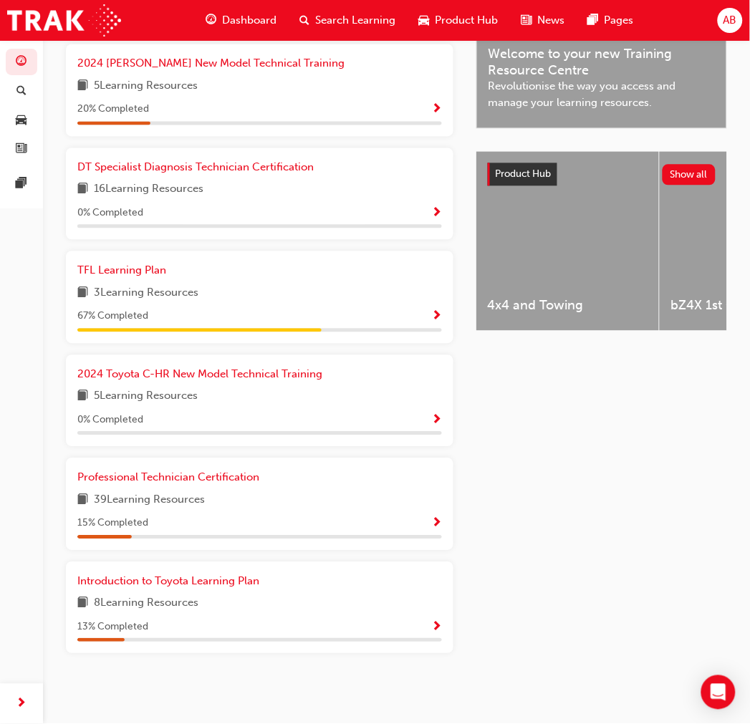
click at [433, 521] on span "Show Progress" at bounding box center [436, 524] width 11 height 13
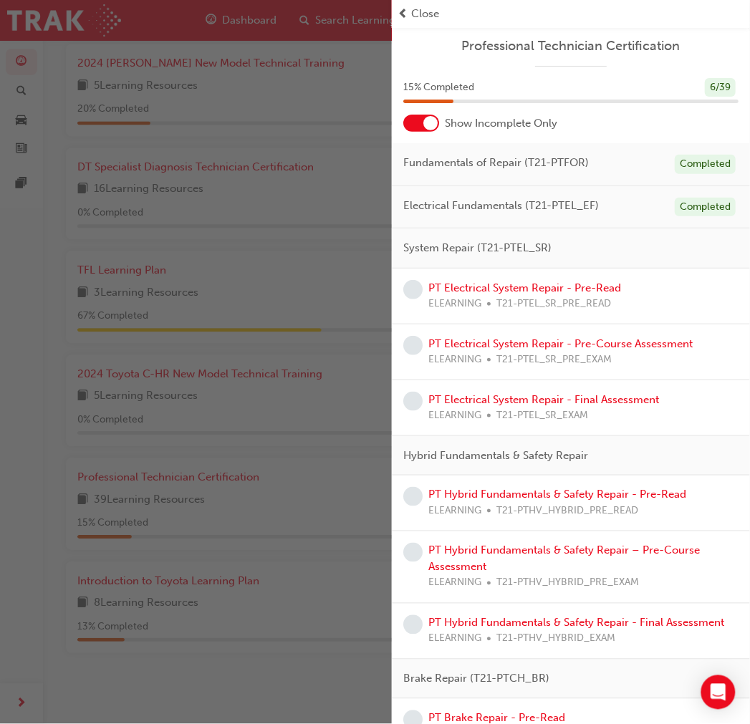
scroll to position [0, 0]
click at [463, 213] on span "Electrical Fundamentals (T21-PTEL_EF)" at bounding box center [501, 206] width 196 height 16
drag, startPoint x: 461, startPoint y: 199, endPoint x: 375, endPoint y: 162, distance: 93.0
click at [461, 198] on span "Electrical Fundamentals (T21-PTEL_EF)" at bounding box center [501, 206] width 196 height 16
click at [136, 14] on div "button" at bounding box center [196, 362] width 392 height 724
